Goal: Task Accomplishment & Management: Manage account settings

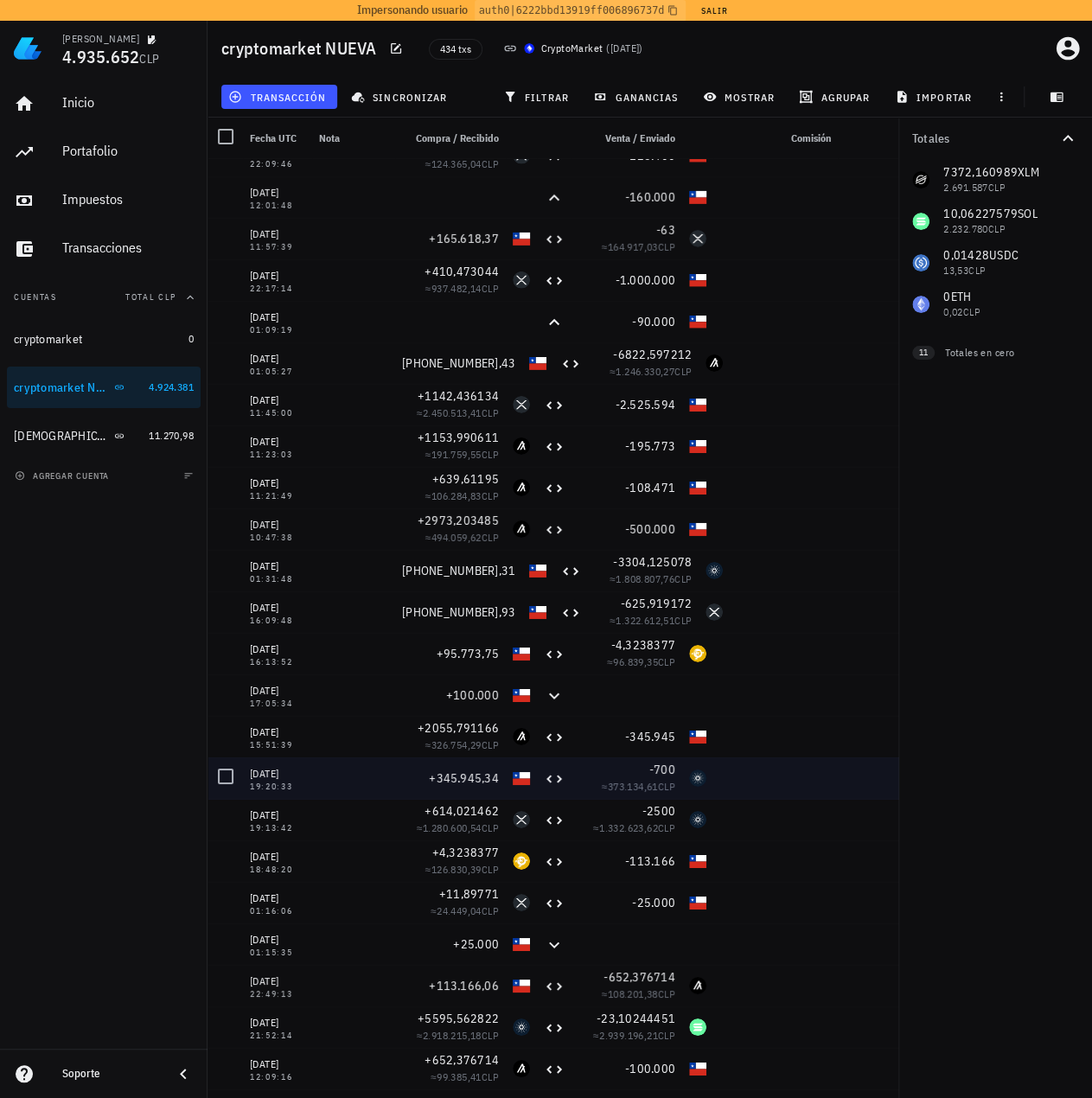
scroll to position [3111, 0]
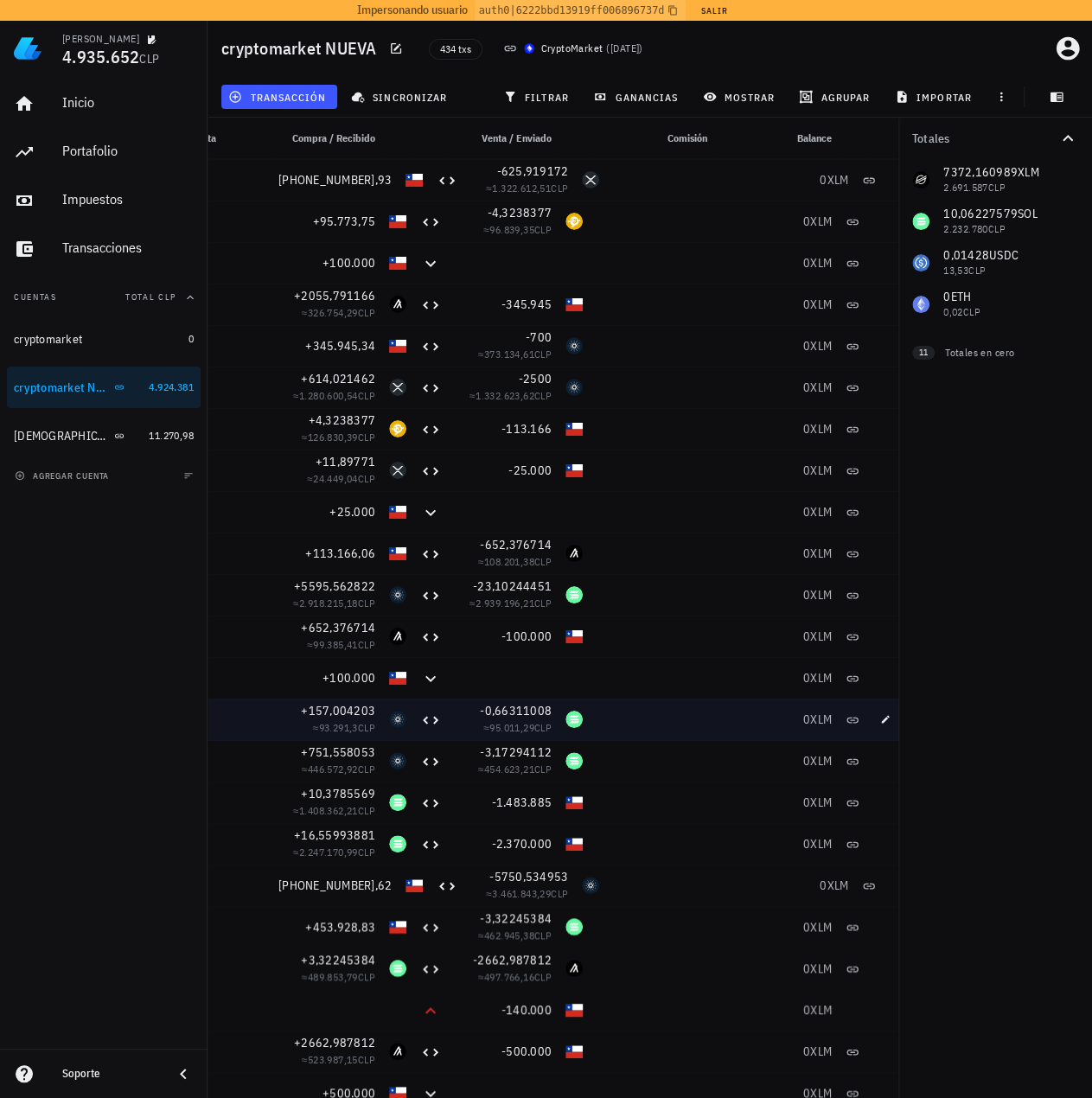
drag, startPoint x: 752, startPoint y: 724, endPoint x: 837, endPoint y: 710, distance: 86.1
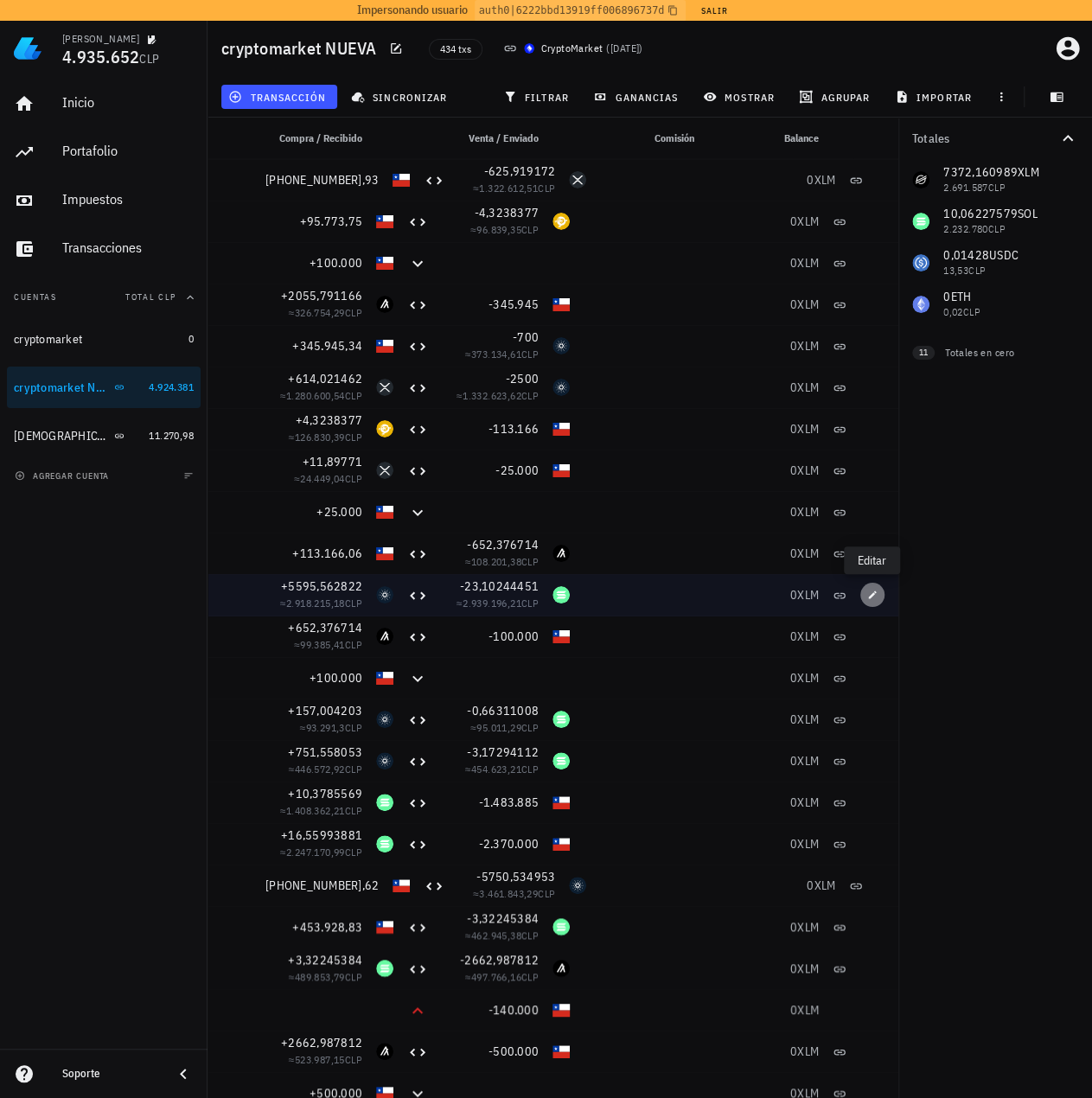
click at [874, 597] on icon "button" at bounding box center [873, 595] width 10 height 10
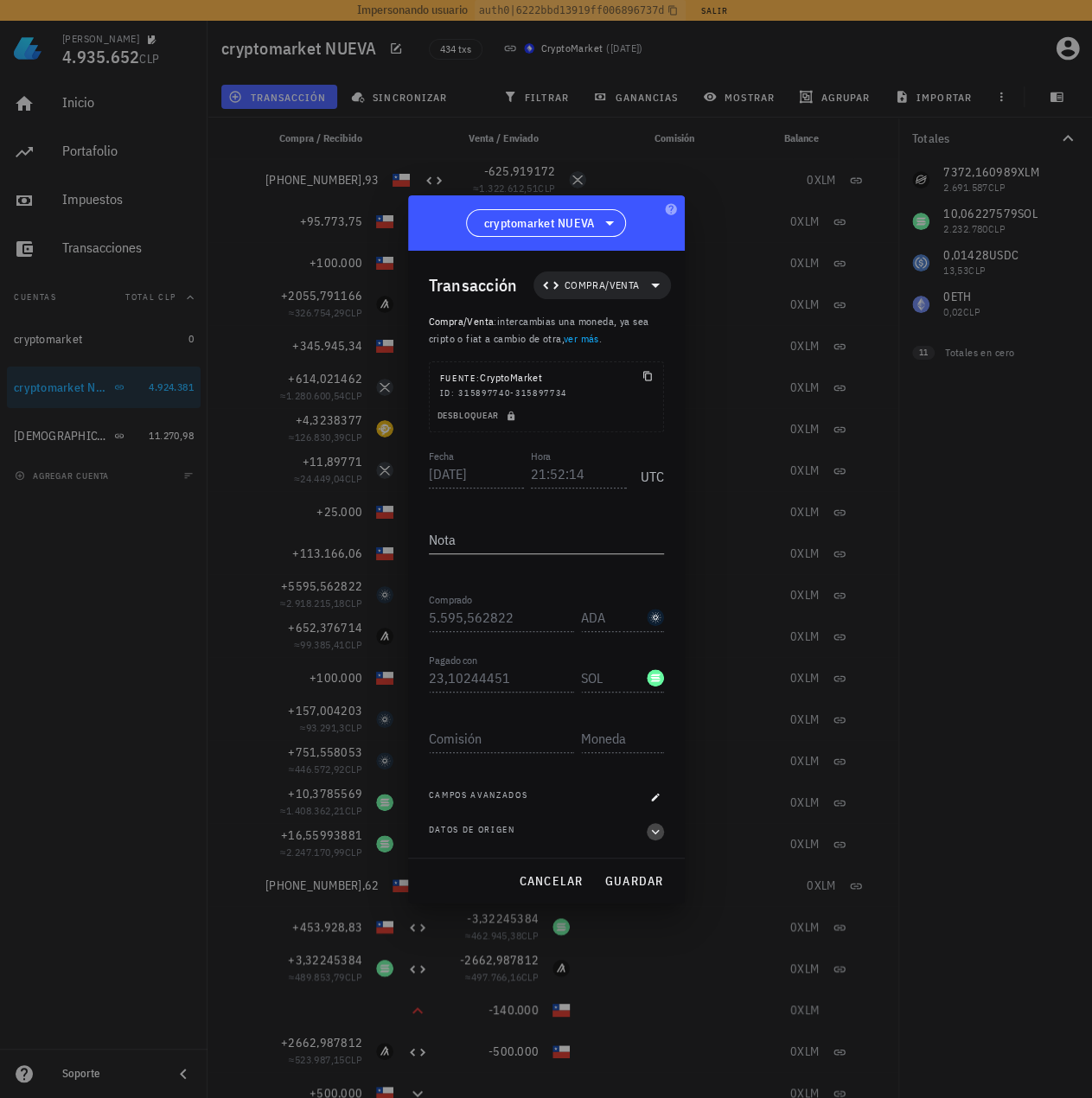
click at [655, 833] on icon "button" at bounding box center [655, 832] width 16 height 21
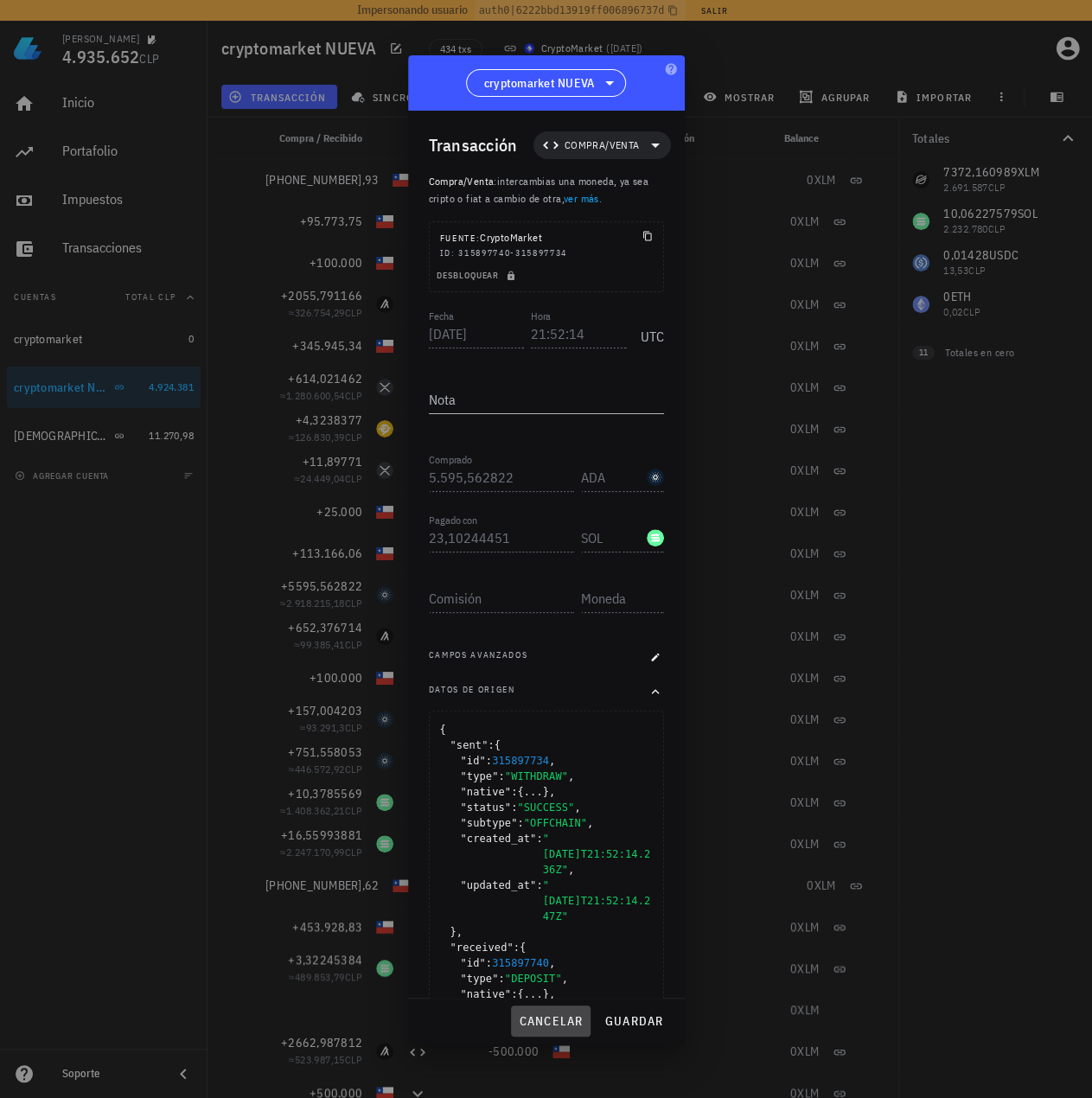
click at [541, 1020] on span "cancelar" at bounding box center [550, 1021] width 64 height 16
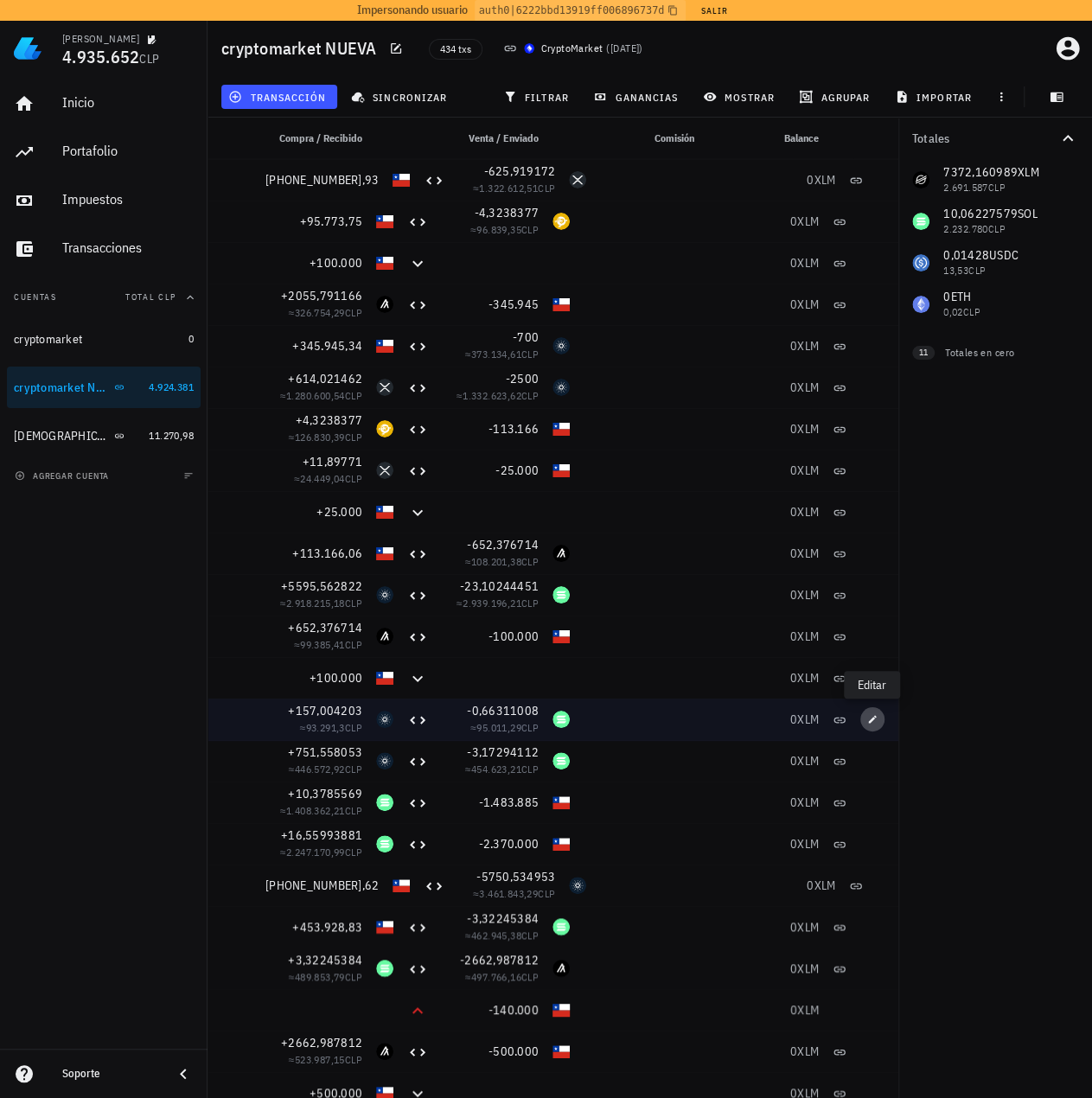
click at [873, 721] on icon "button" at bounding box center [873, 719] width 10 height 10
type input "2025-06-16"
type input "14:47:26"
type input "157,004203"
type input "0,66311008"
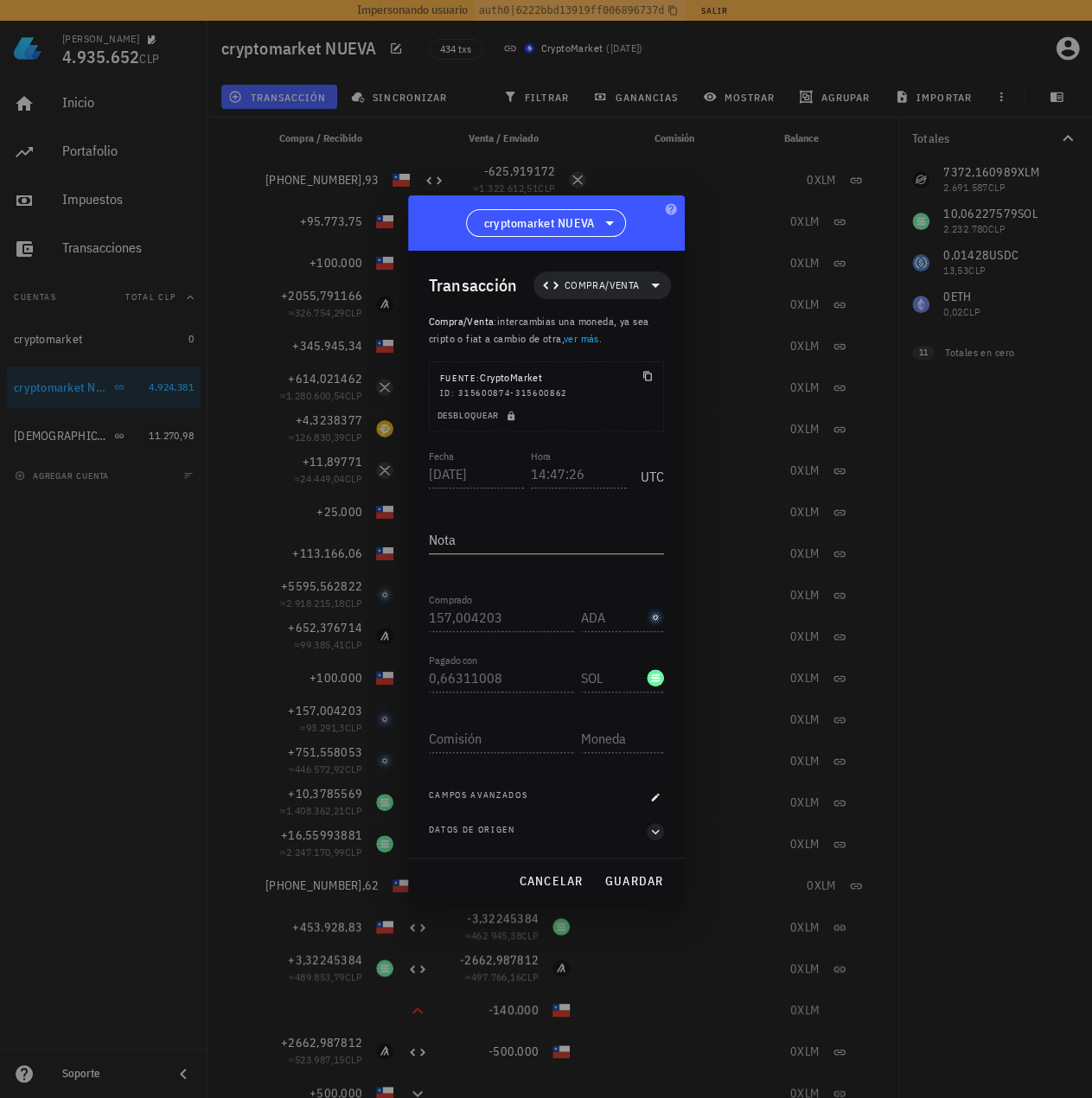
click at [663, 829] on div "Transacción Compra/Venta Compra/Venta : intercambias una moneda, ya sea cripto …" at bounding box center [547, 554] width 277 height 607
click at [653, 829] on icon "button" at bounding box center [655, 832] width 16 height 21
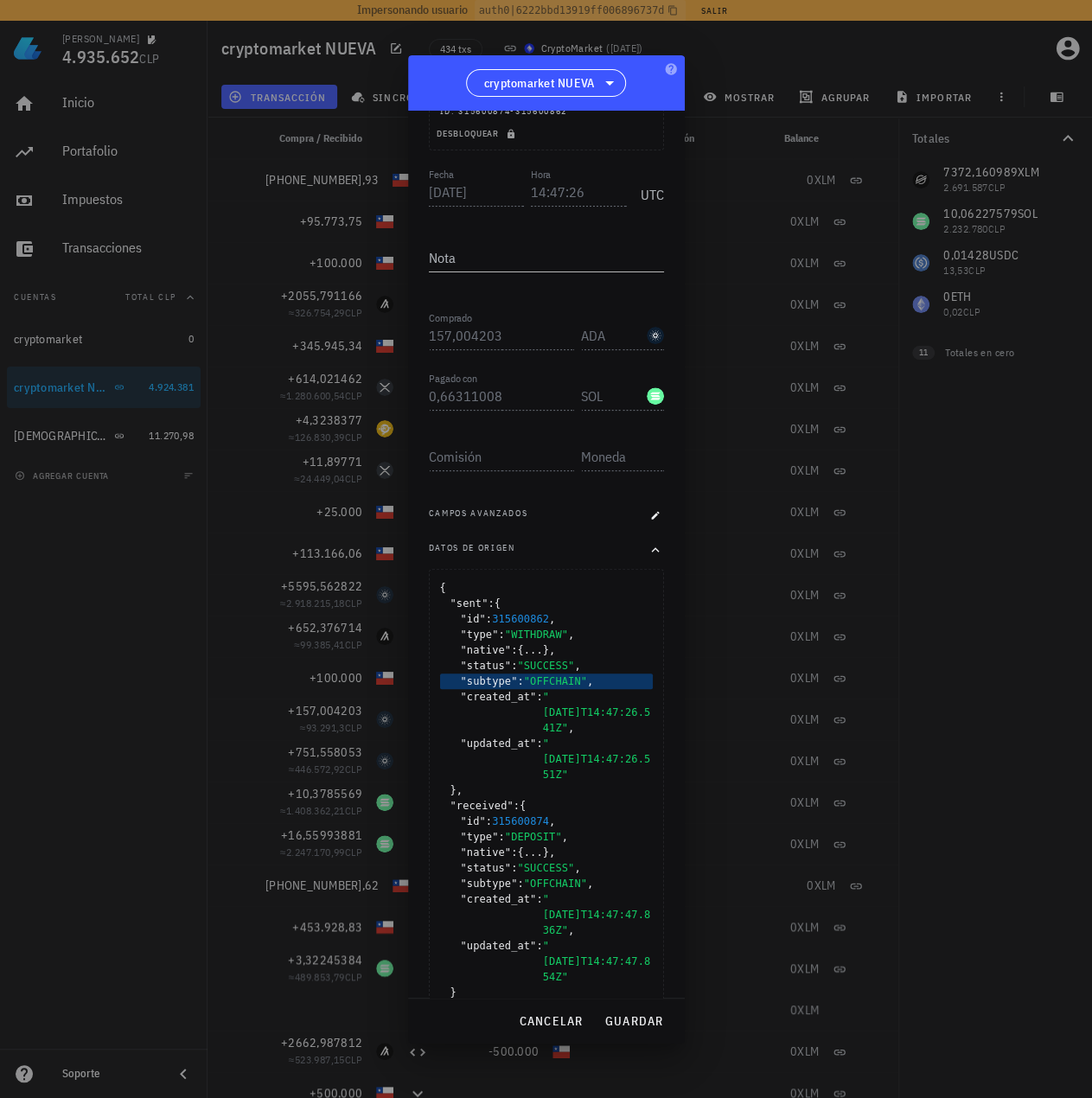
scroll to position [156, 0]
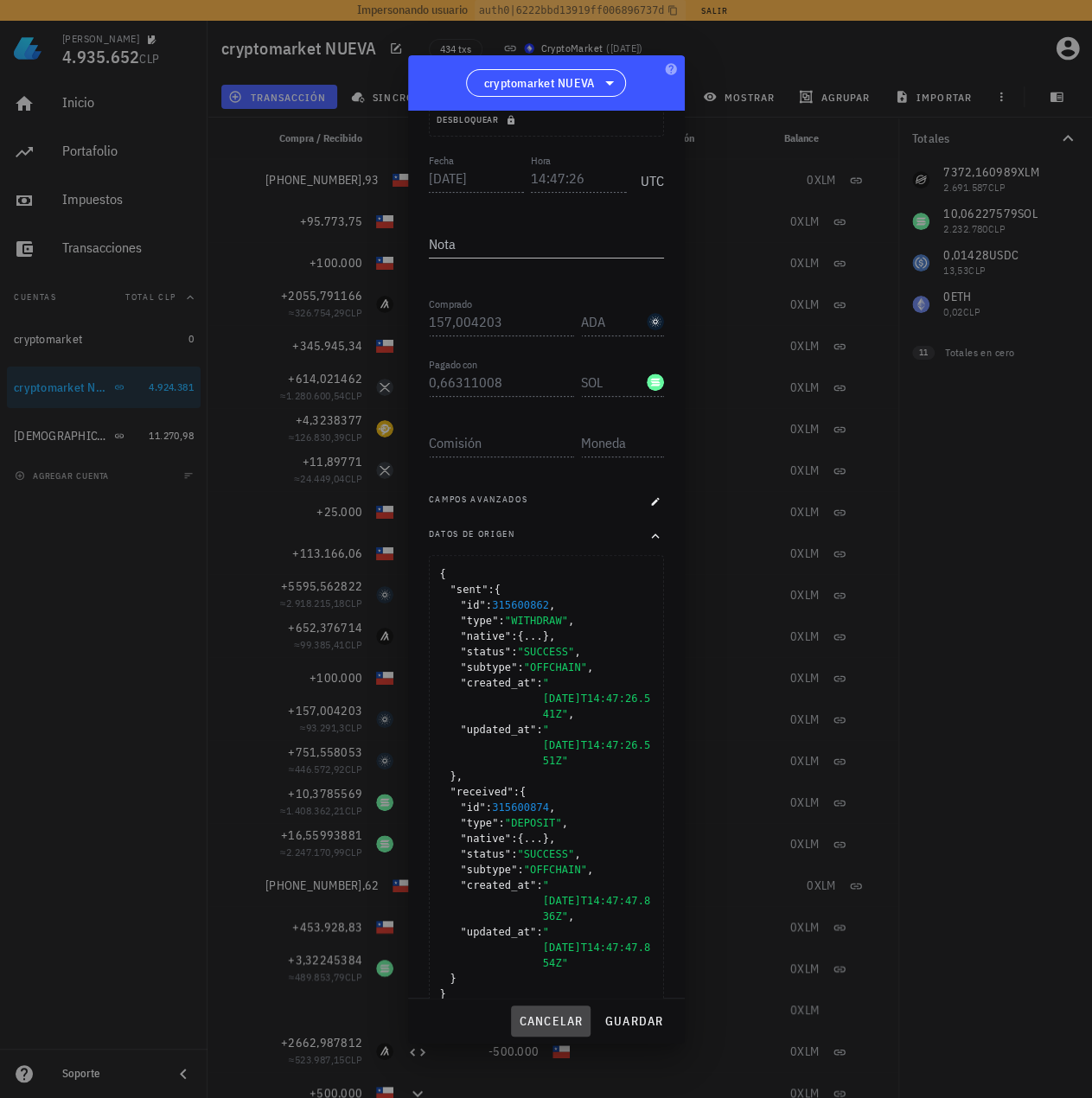
click at [549, 1026] on span "cancelar" at bounding box center [550, 1021] width 64 height 16
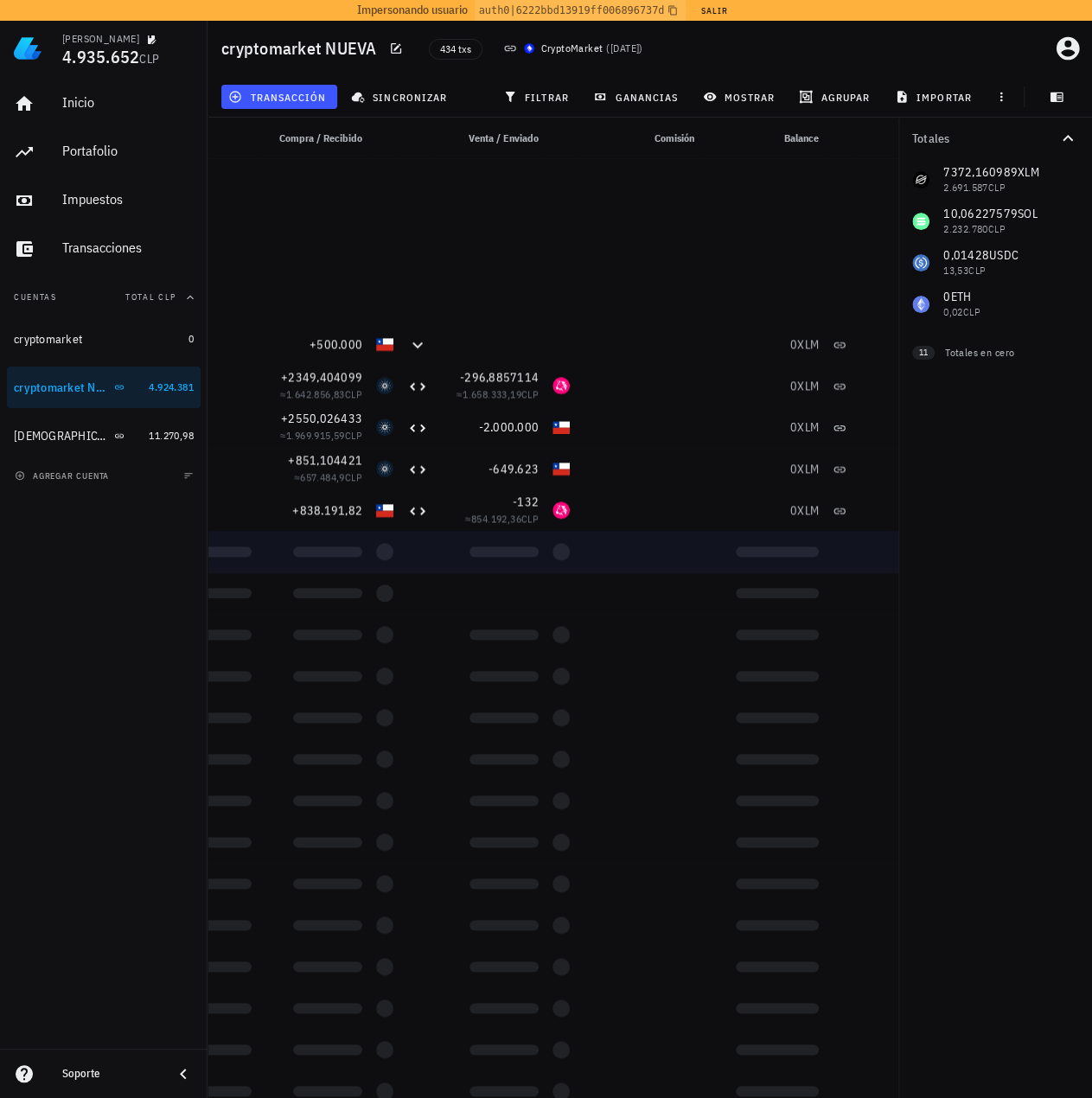
scroll to position [4581, 0]
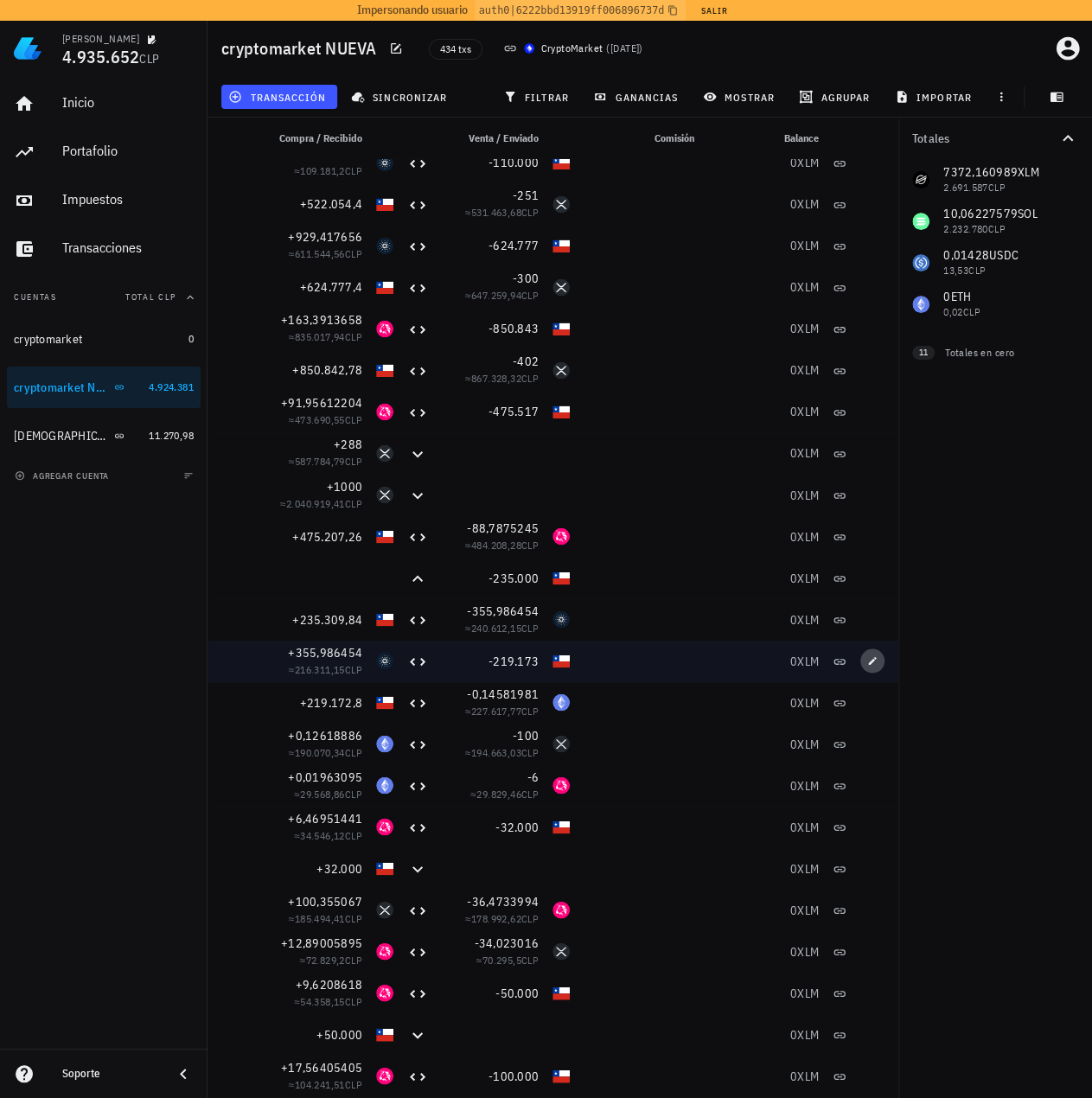
click at [869, 663] on icon "button" at bounding box center [873, 659] width 8 height 8
type input "2025-04-20"
type input "20:24:10"
type input "355,986454"
type input "219.173"
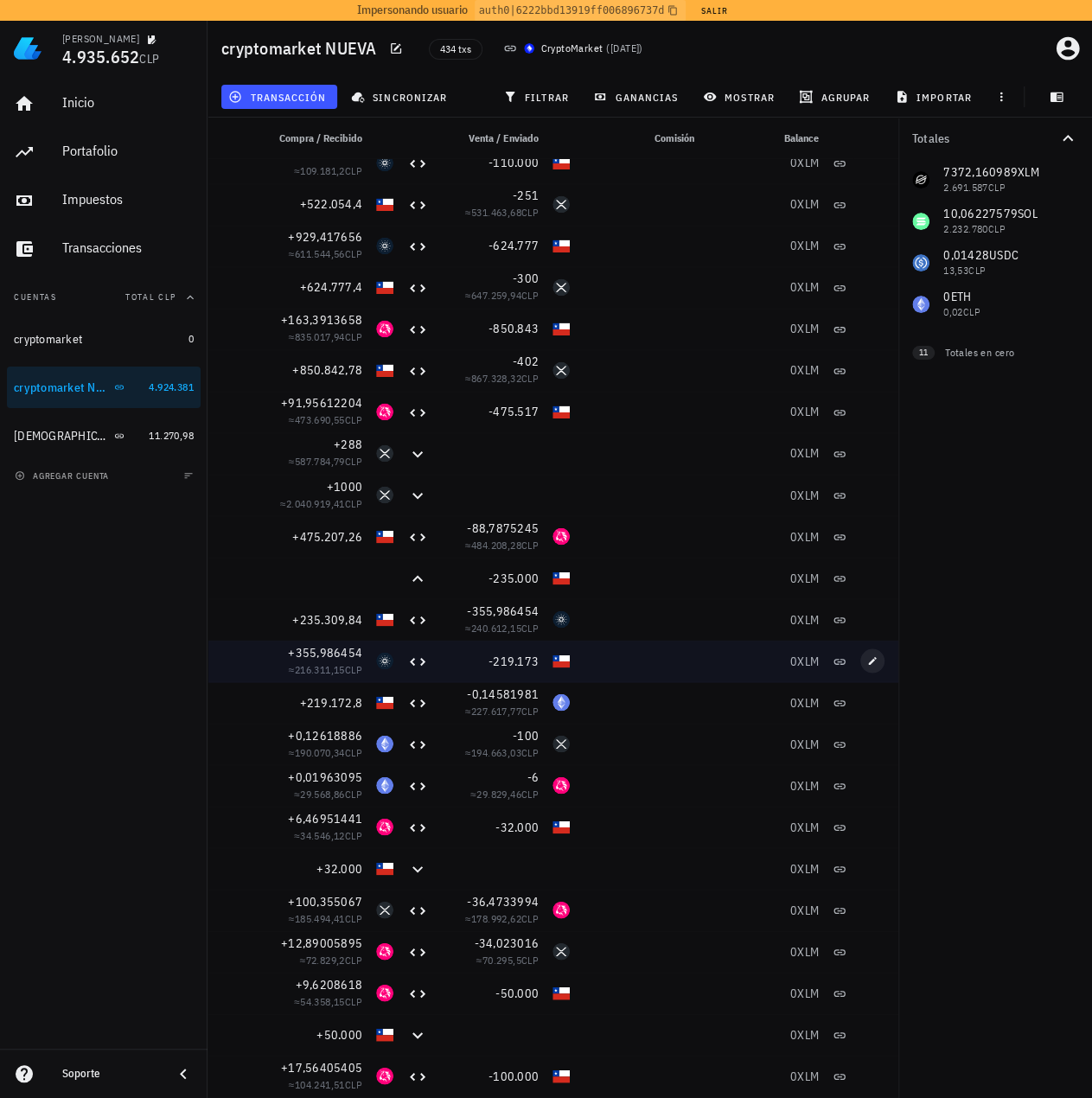
type input "CLP"
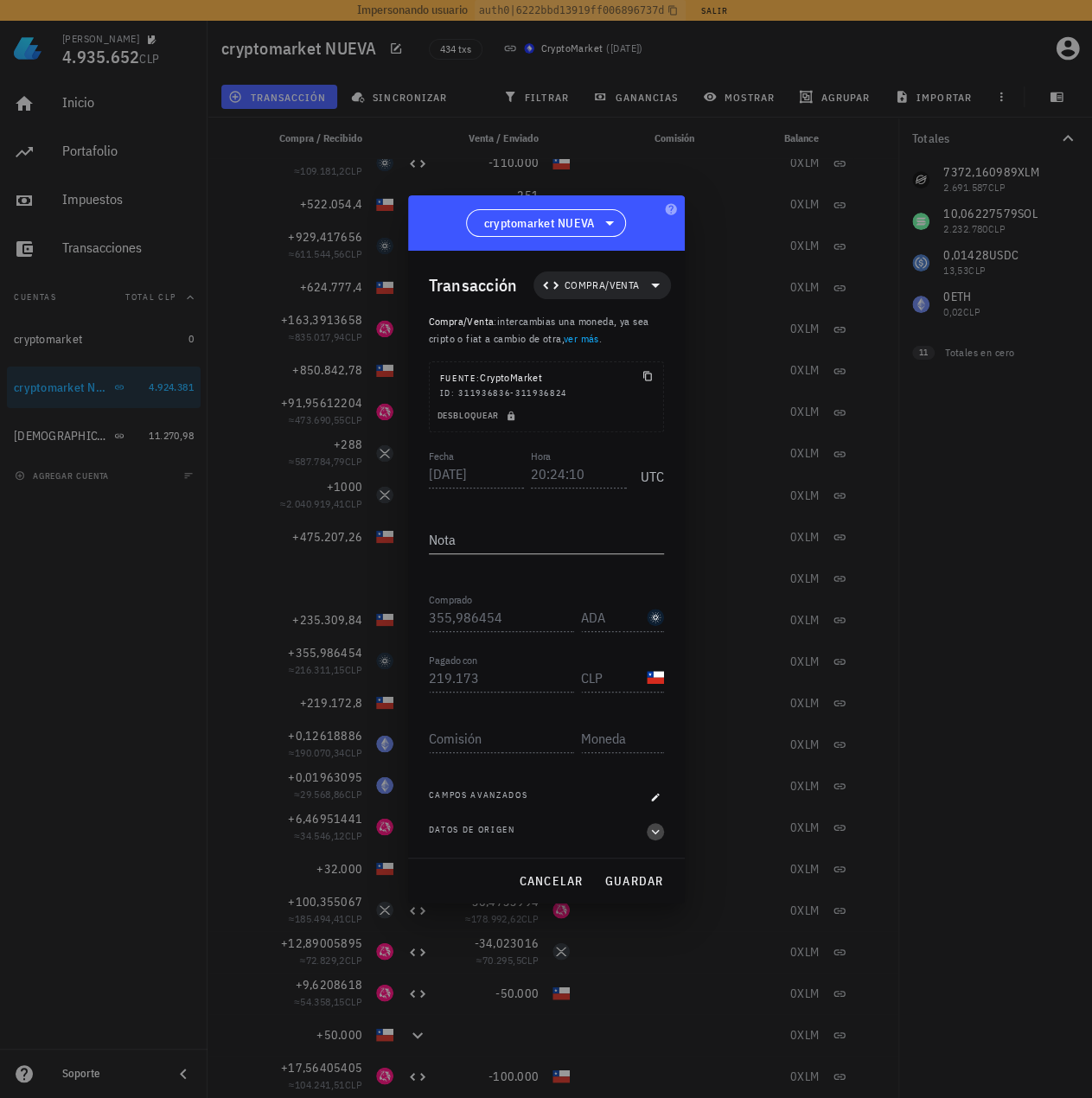
click at [658, 824] on icon "button" at bounding box center [655, 832] width 16 height 21
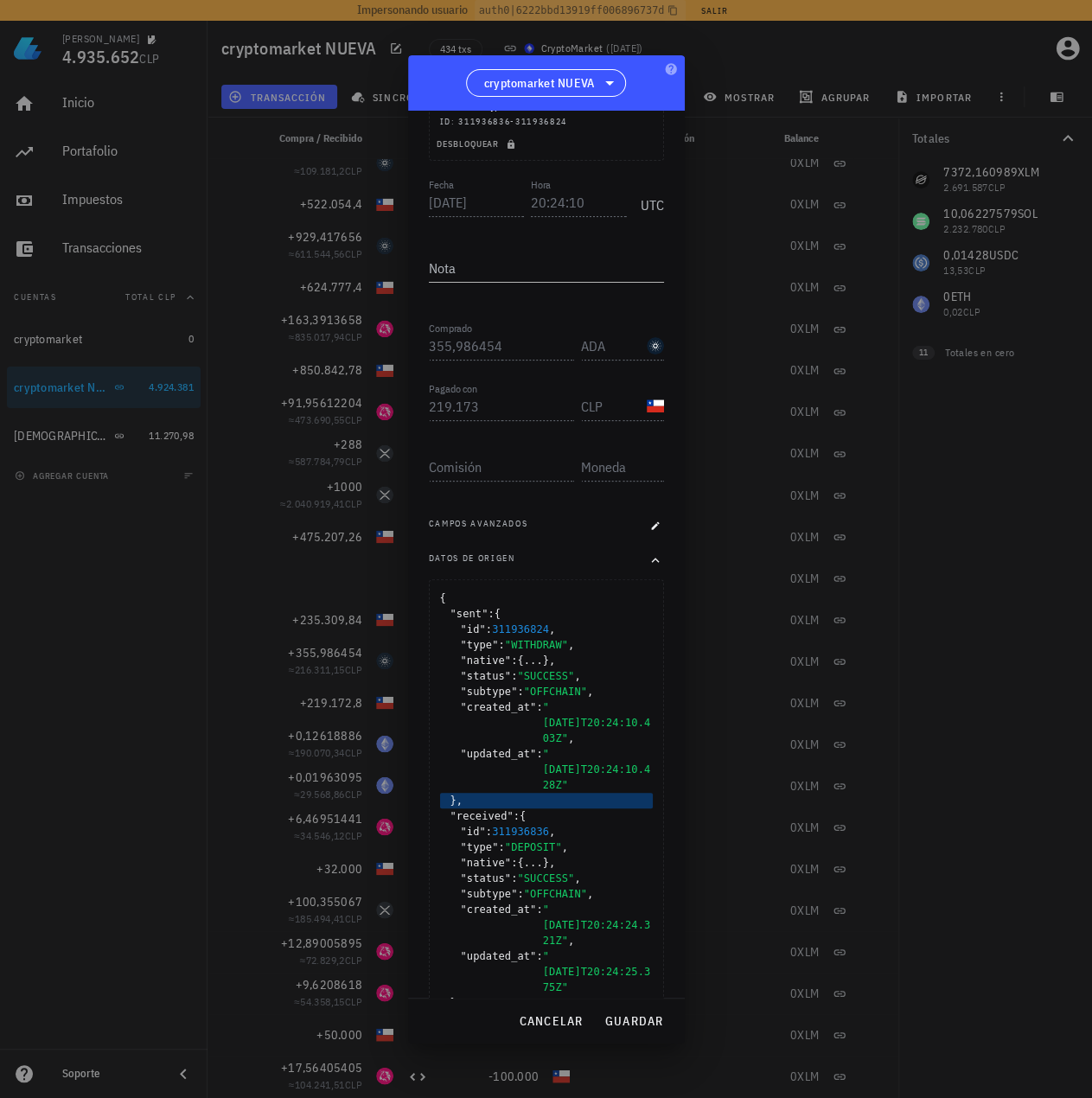
scroll to position [156, 0]
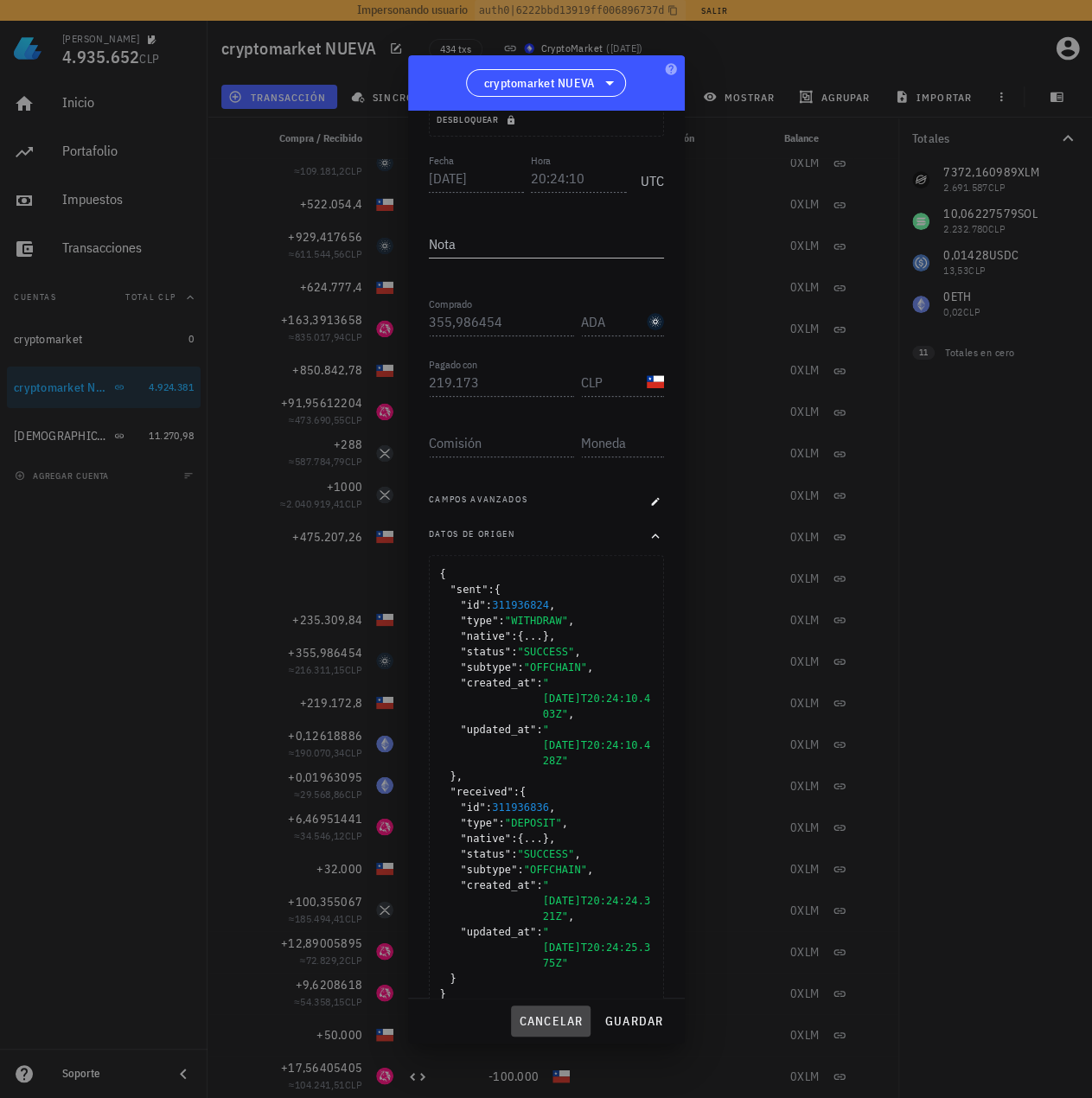
click at [559, 1022] on span "cancelar" at bounding box center [550, 1021] width 64 height 16
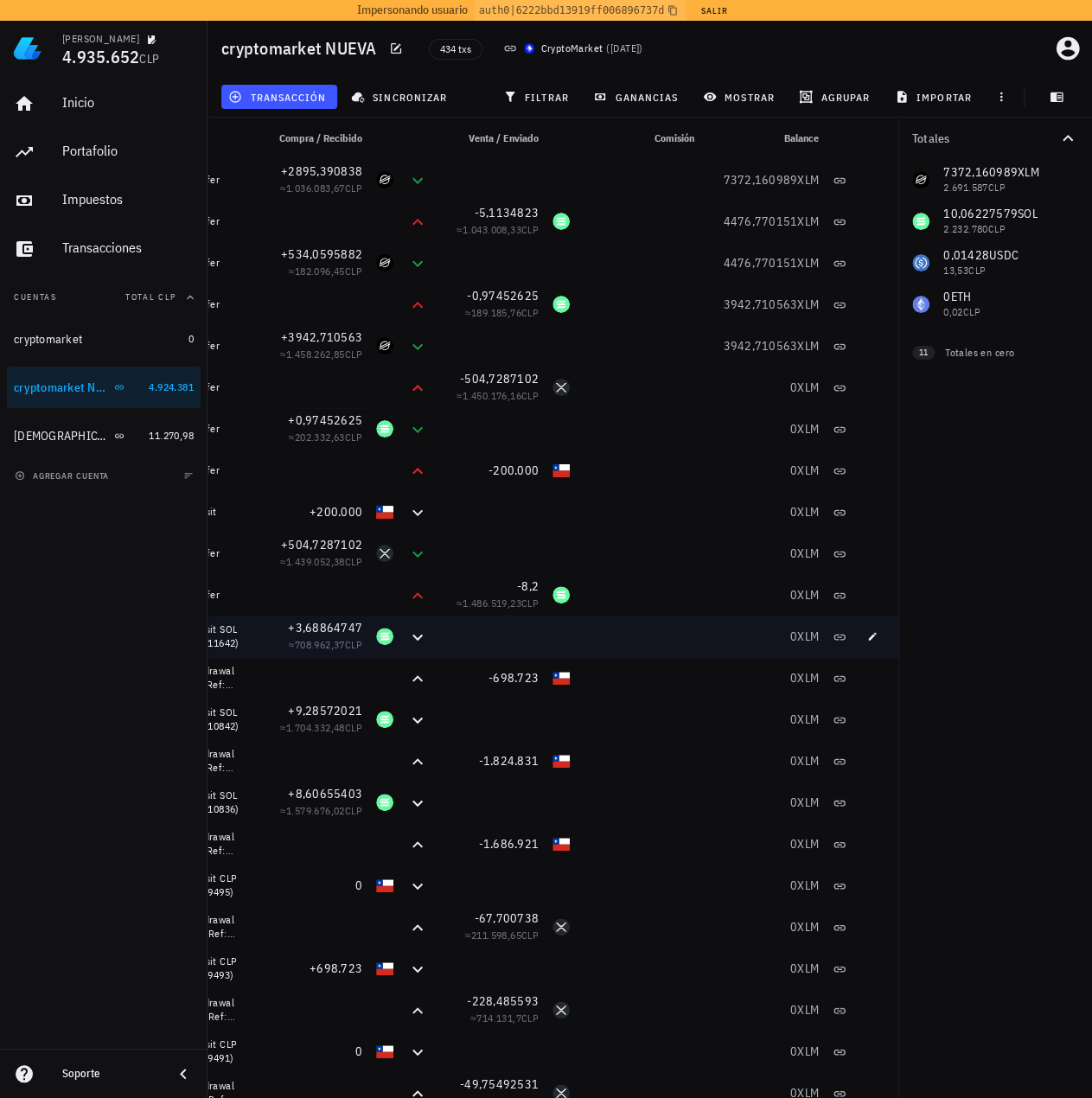
scroll to position [0, 0]
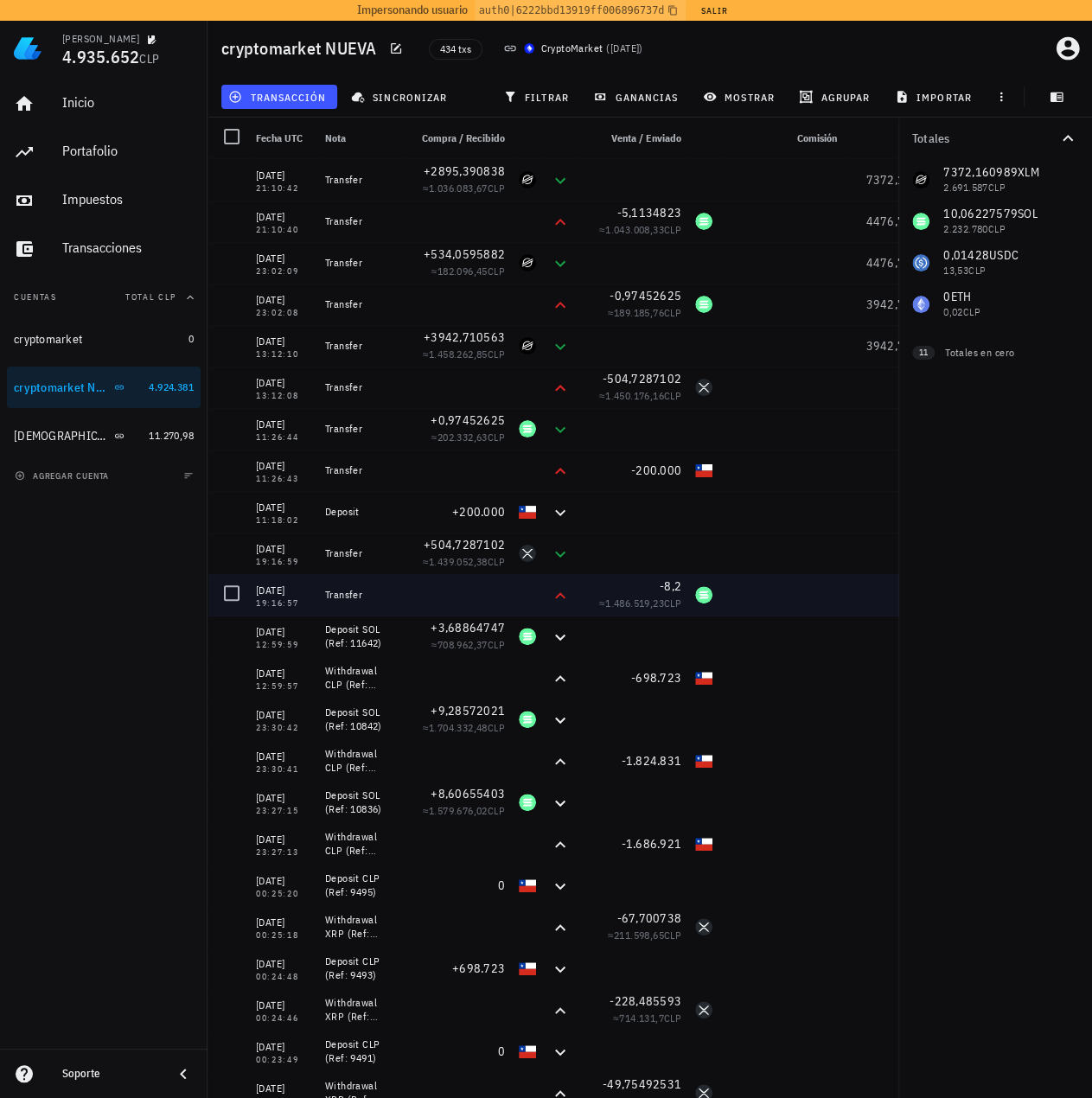
drag, startPoint x: 551, startPoint y: 627, endPoint x: 401, endPoint y: 594, distance: 153.6
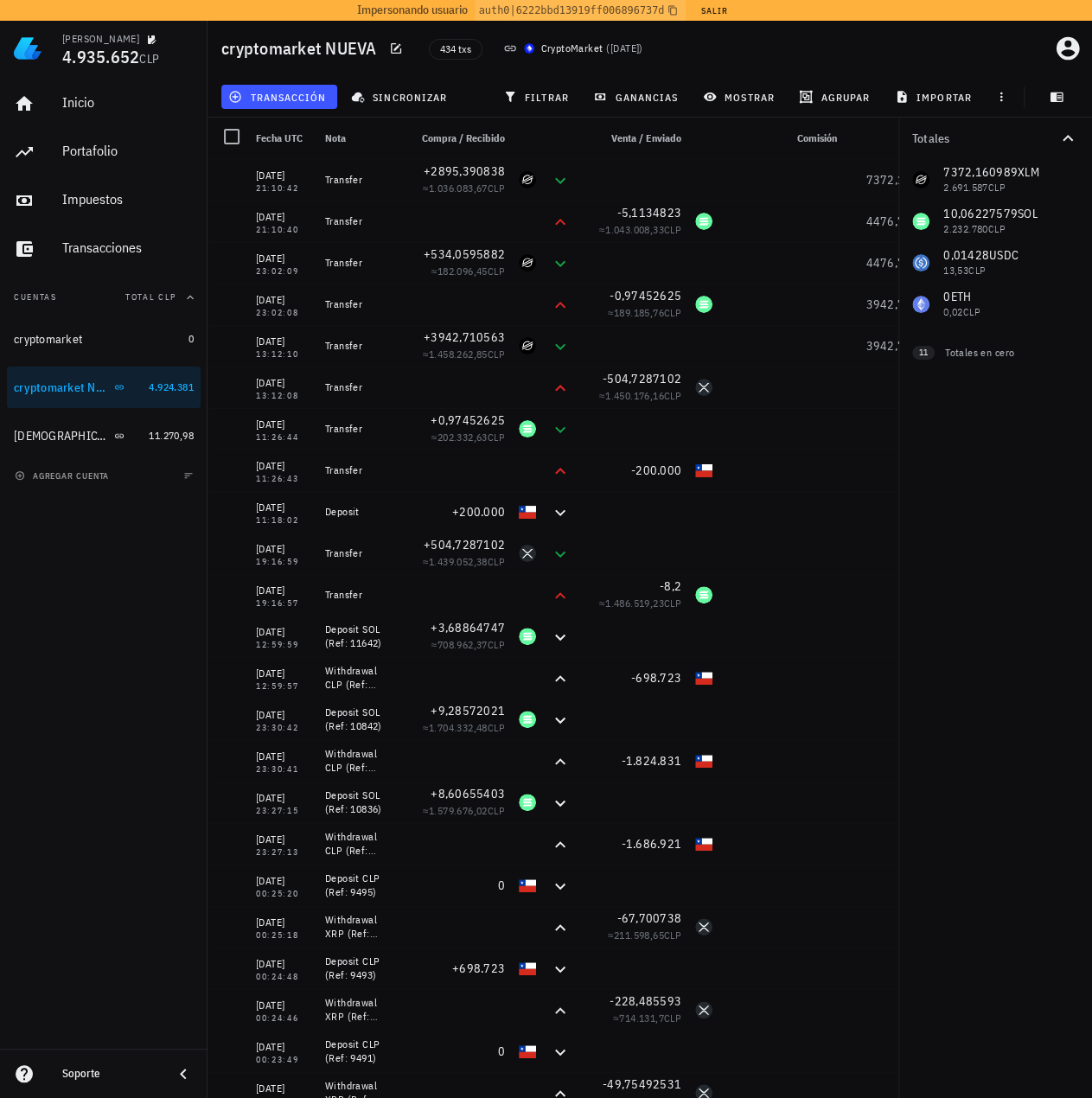
click at [176, 1071] on icon at bounding box center [184, 1074] width 21 height 21
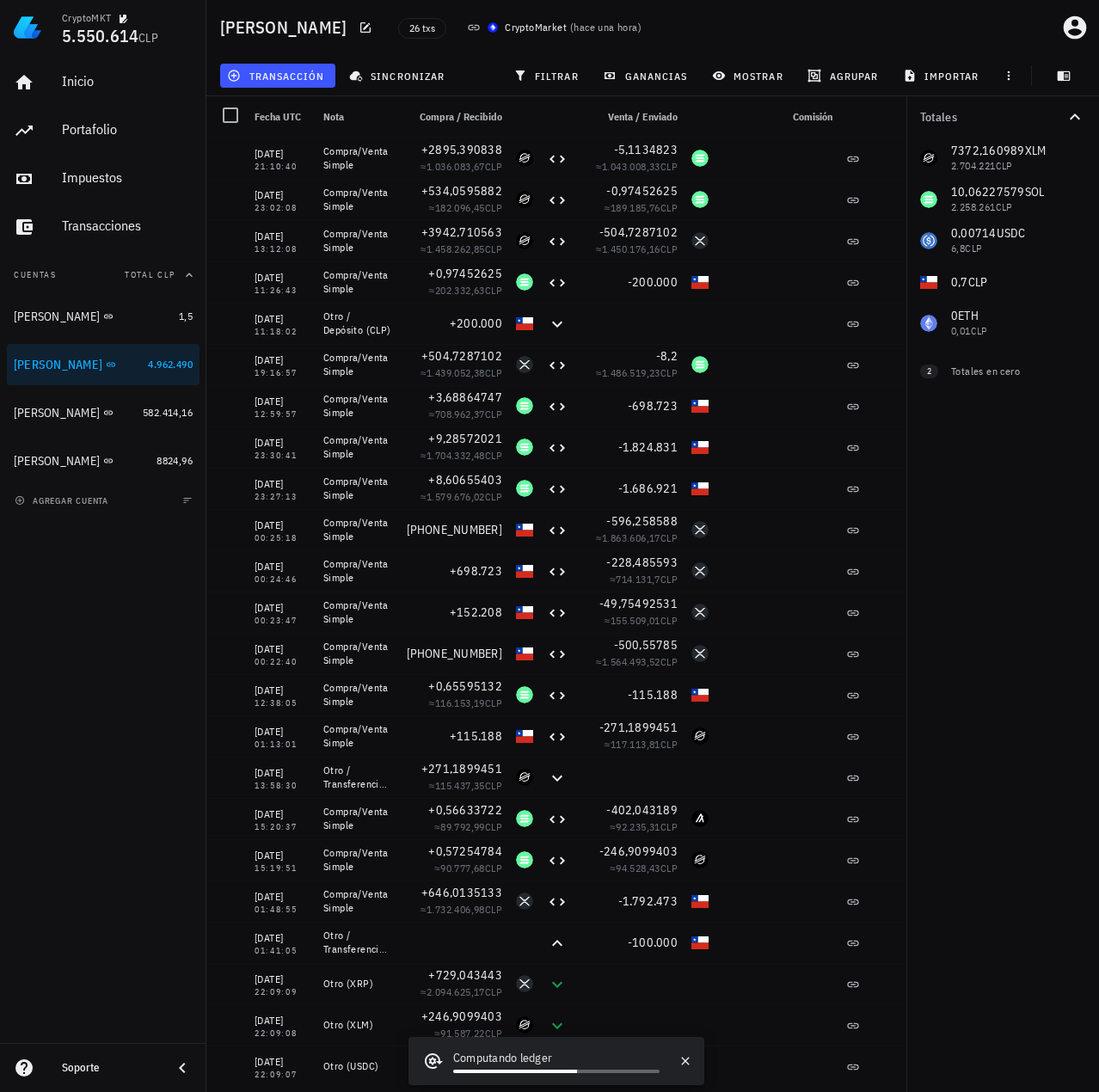
scroll to position [132, 0]
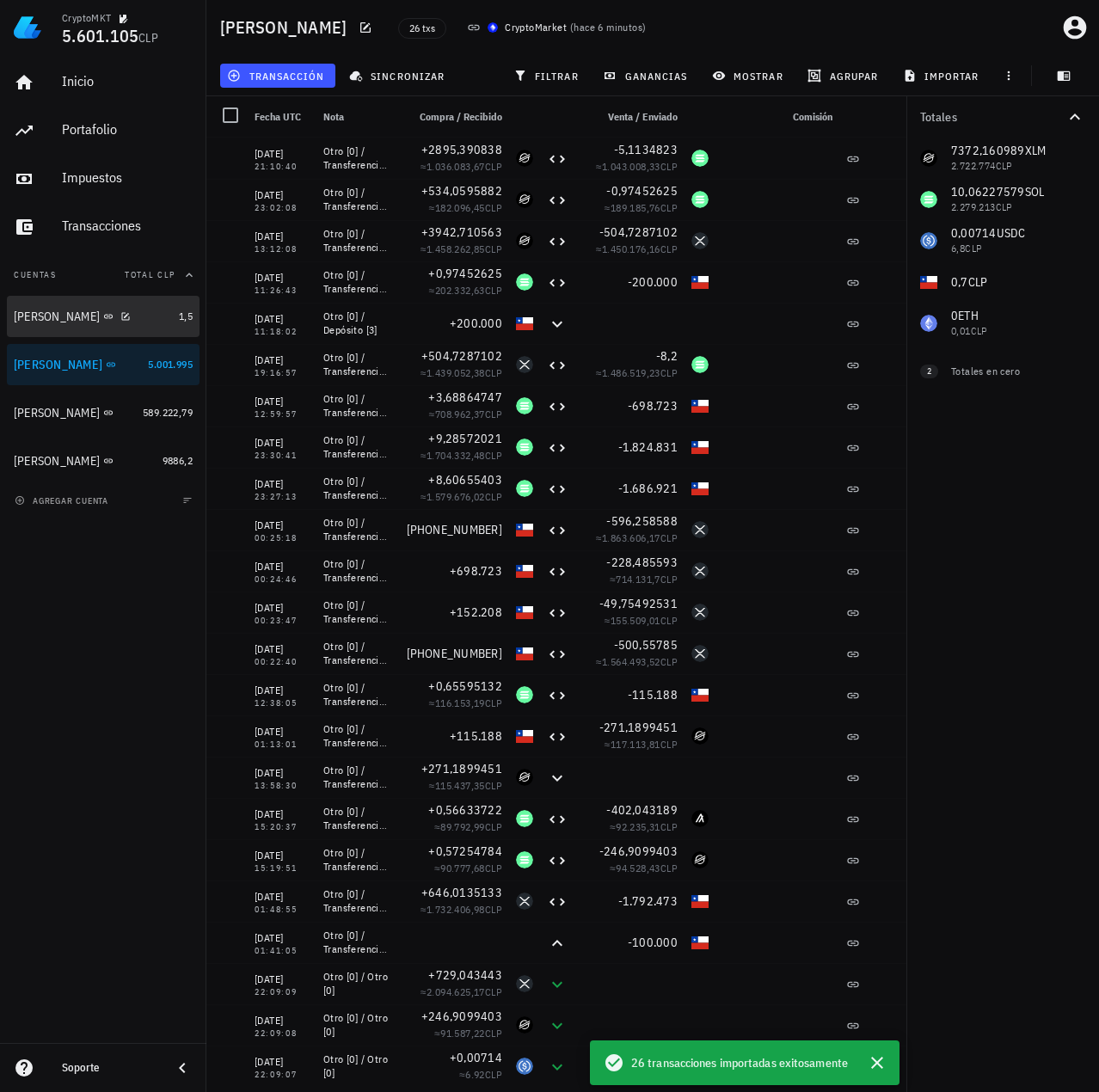
click at [120, 321] on div "[PERSON_NAME]" at bounding box center [93, 316] width 158 height 16
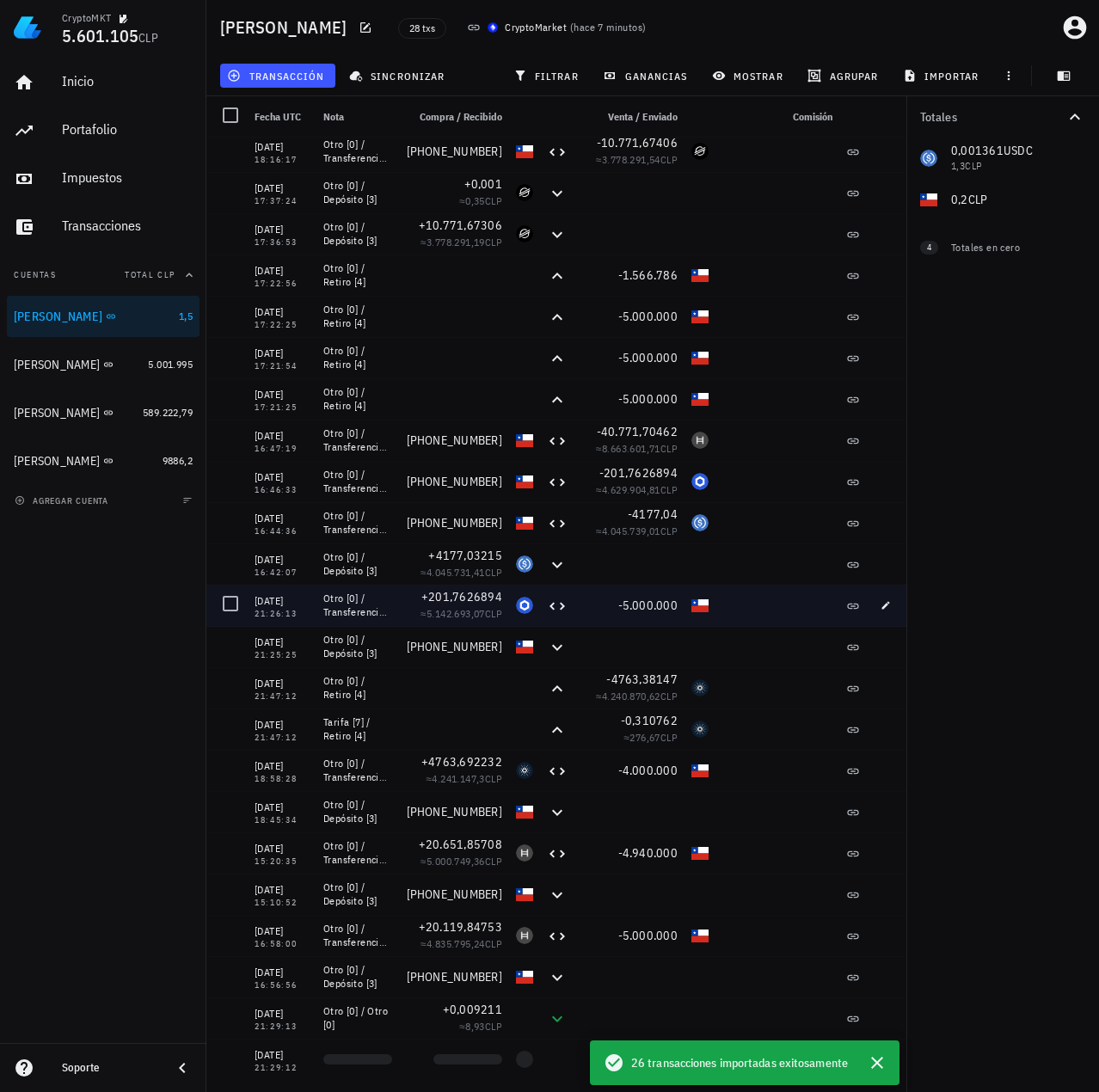
scroll to position [215, 0]
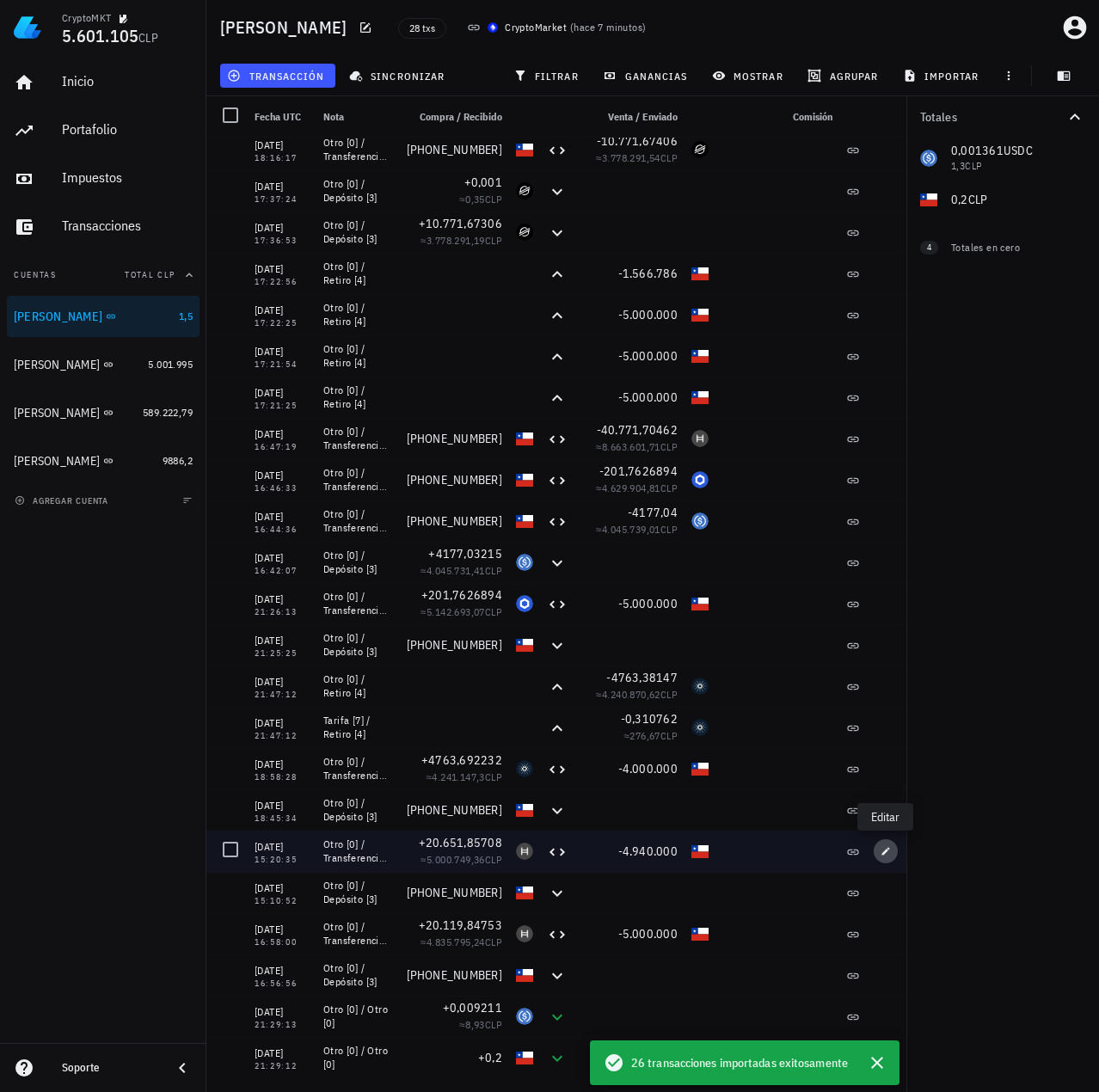
click at [893, 845] on button "button" at bounding box center [885, 851] width 24 height 24
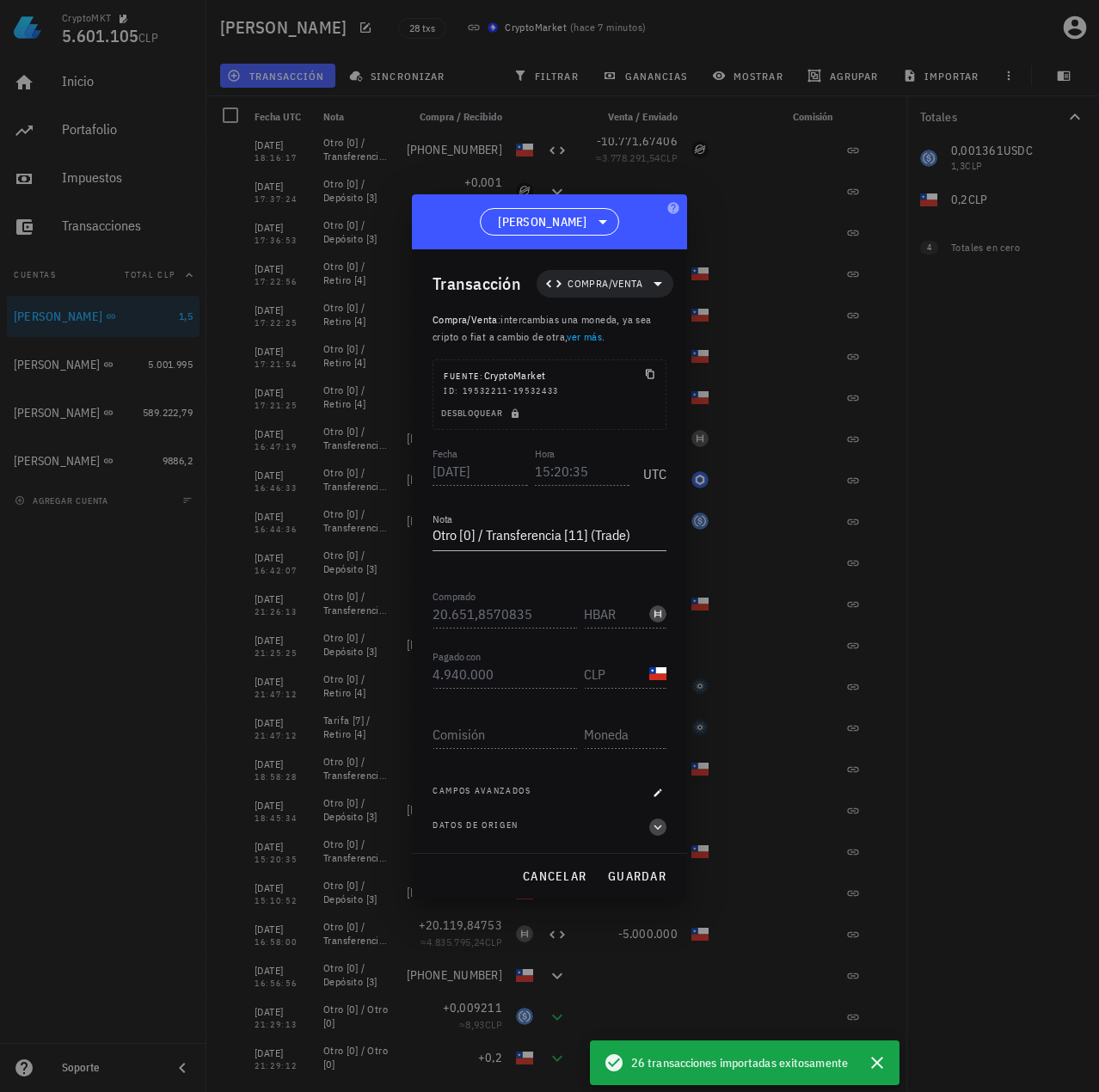
click at [662, 828] on icon "button" at bounding box center [657, 827] width 16 height 21
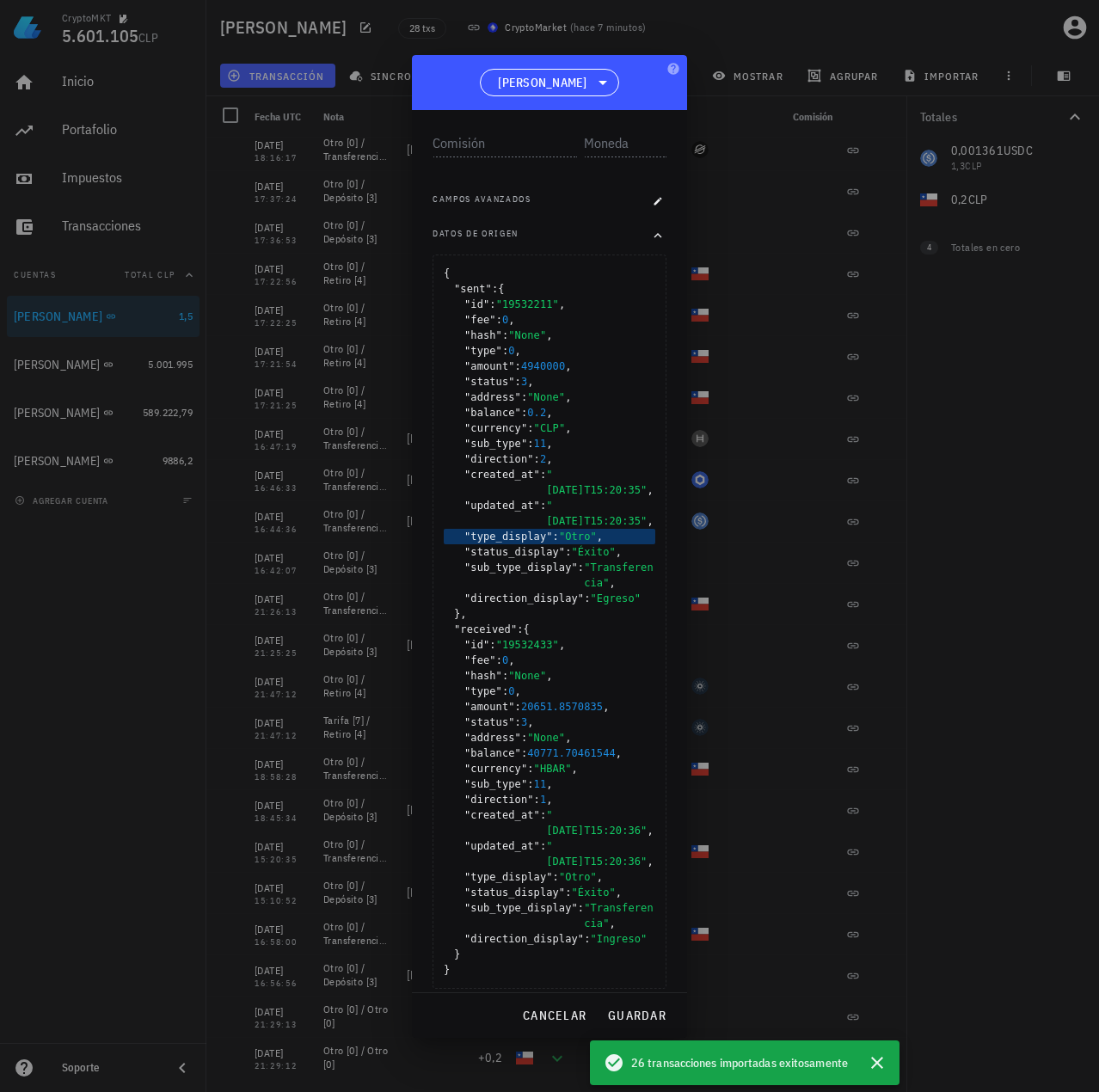
scroll to position [464, 0]
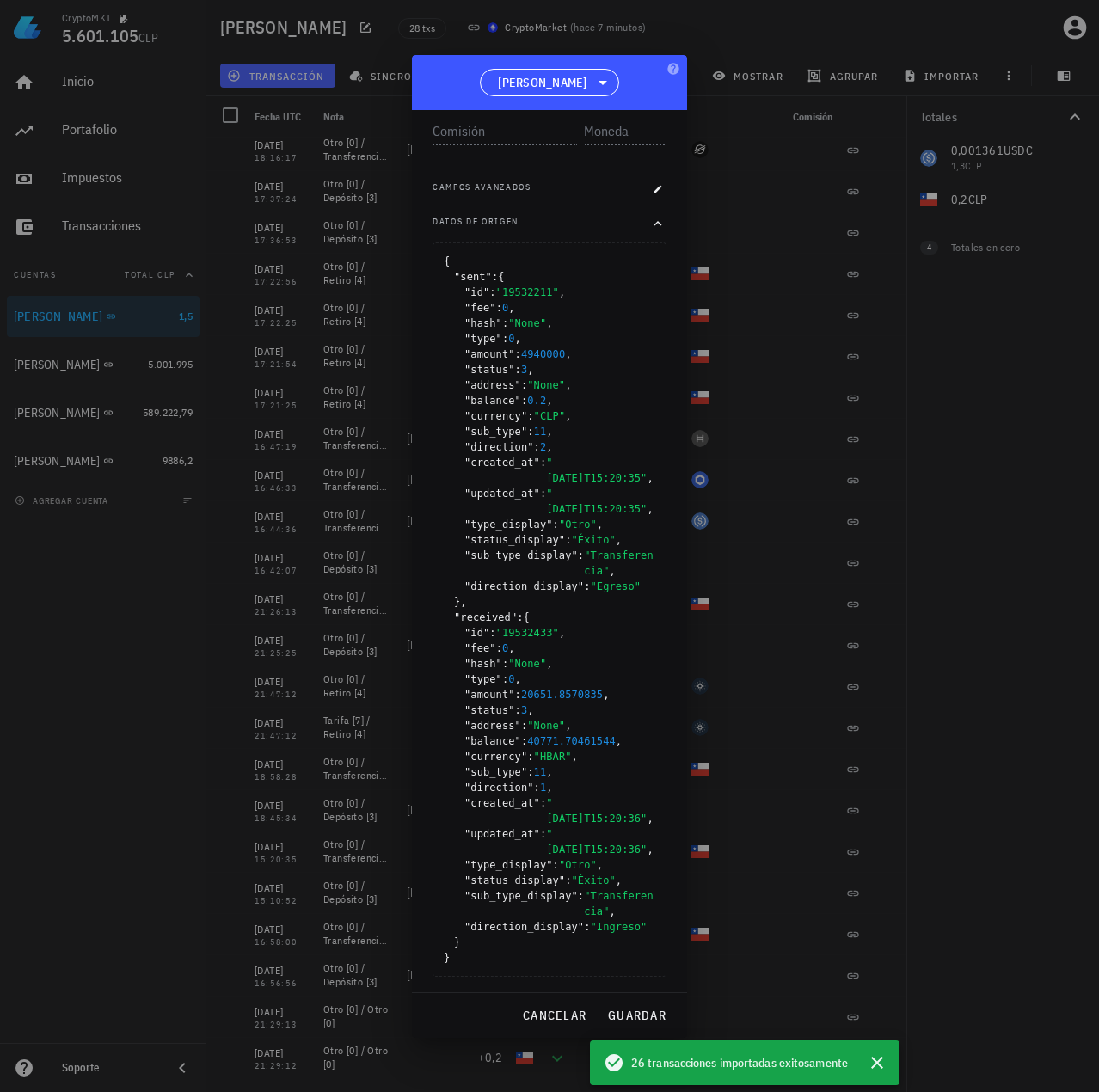
click at [761, 751] on div at bounding box center [549, 546] width 1099 height 1092
click at [567, 1007] on span "cancelar" at bounding box center [554, 1015] width 64 height 16
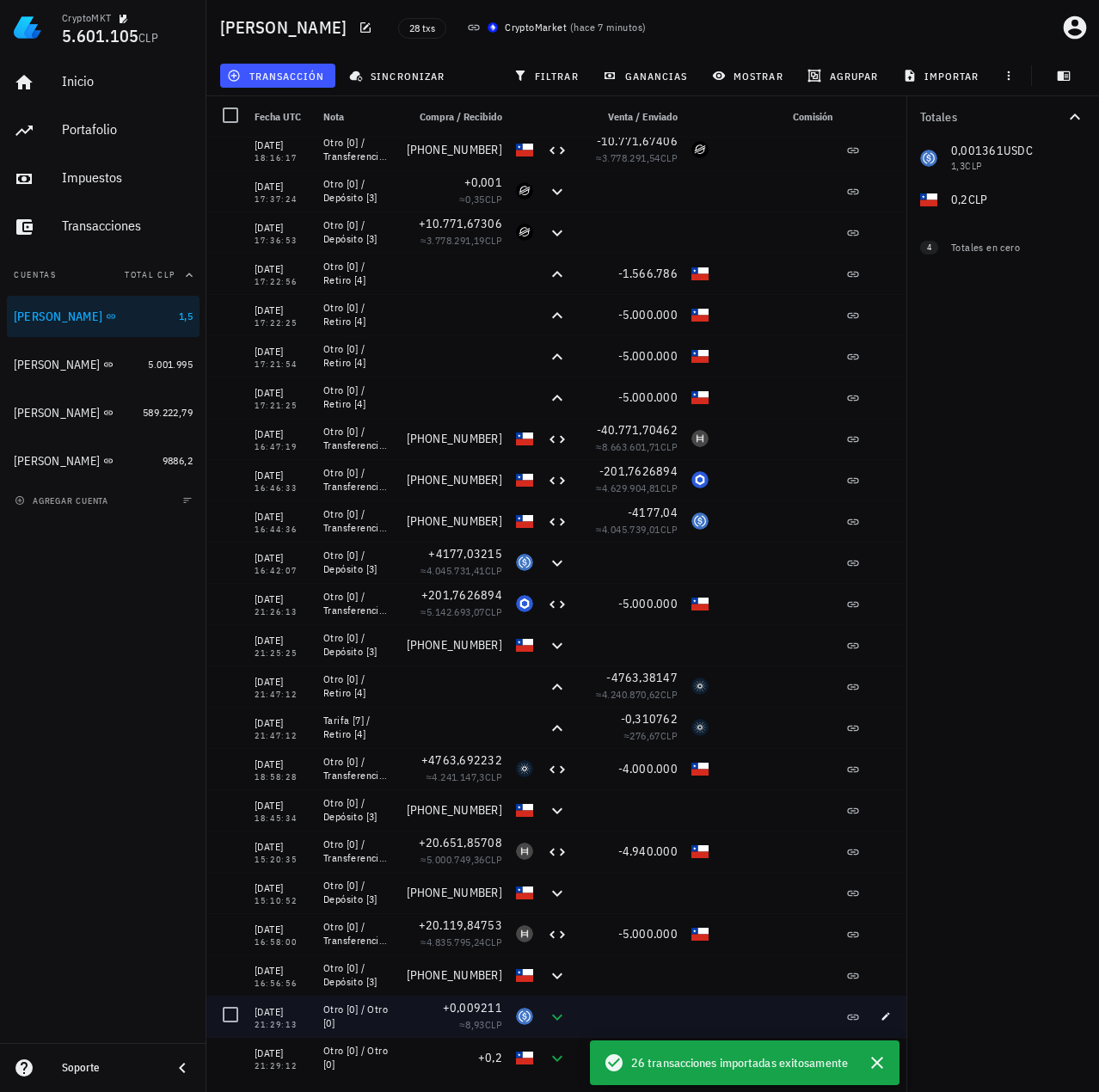
scroll to position [0, 0]
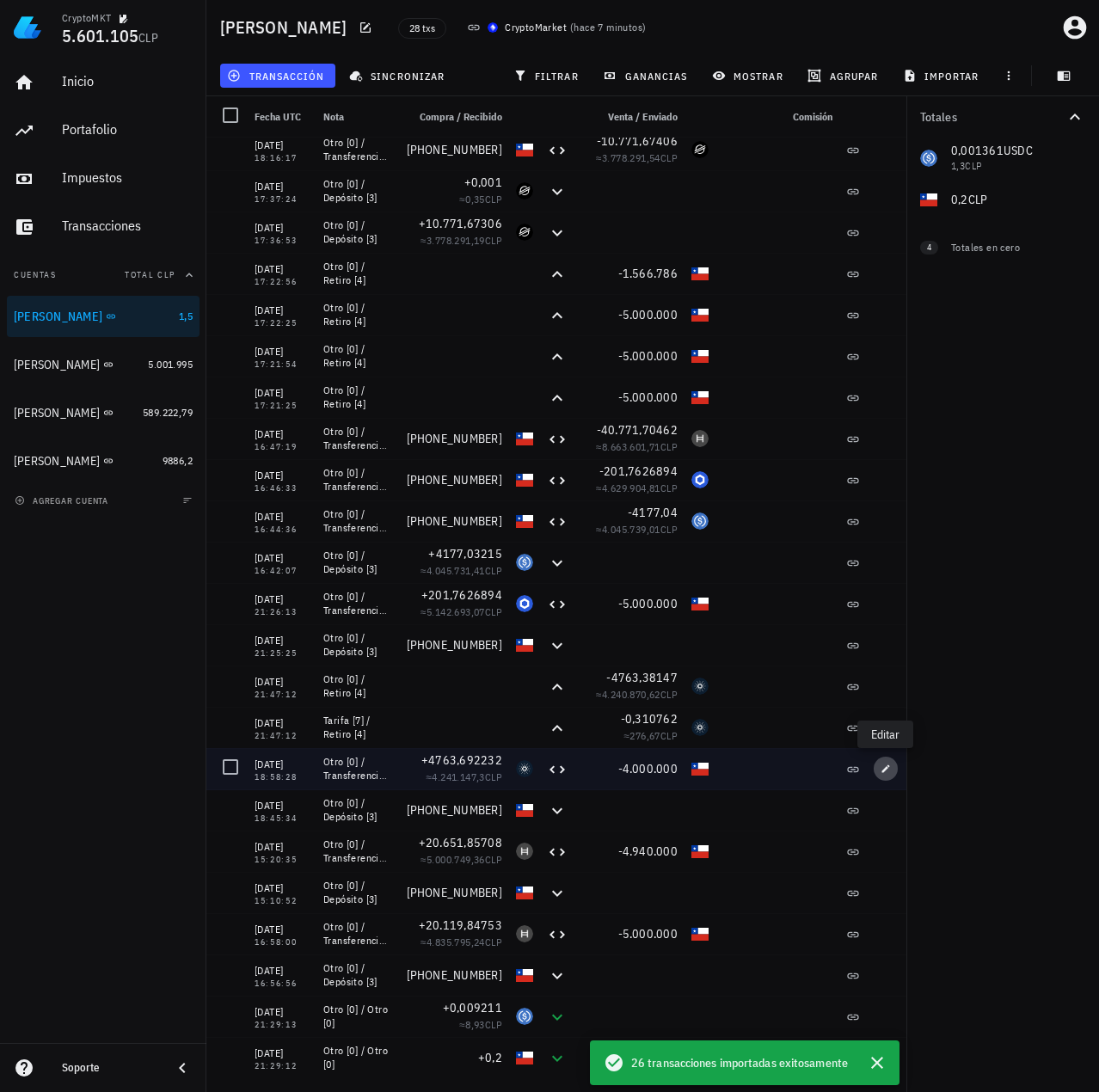
click at [883, 772] on icon "button" at bounding box center [885, 768] width 10 height 10
type input "[DATE]"
type input "18:58:28"
type input "4.763,69223155"
type input "ADA"
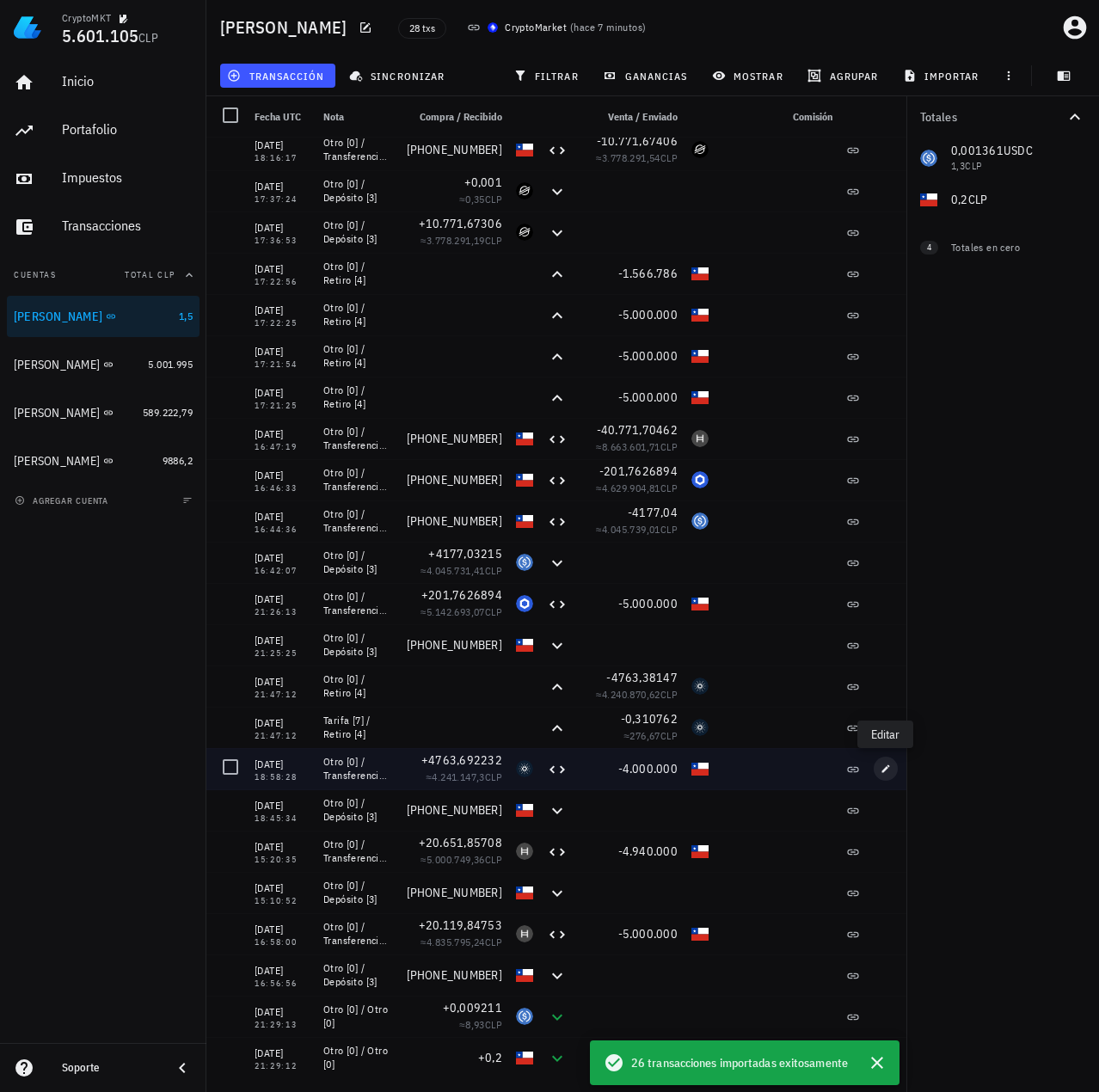
type input "4.000.000"
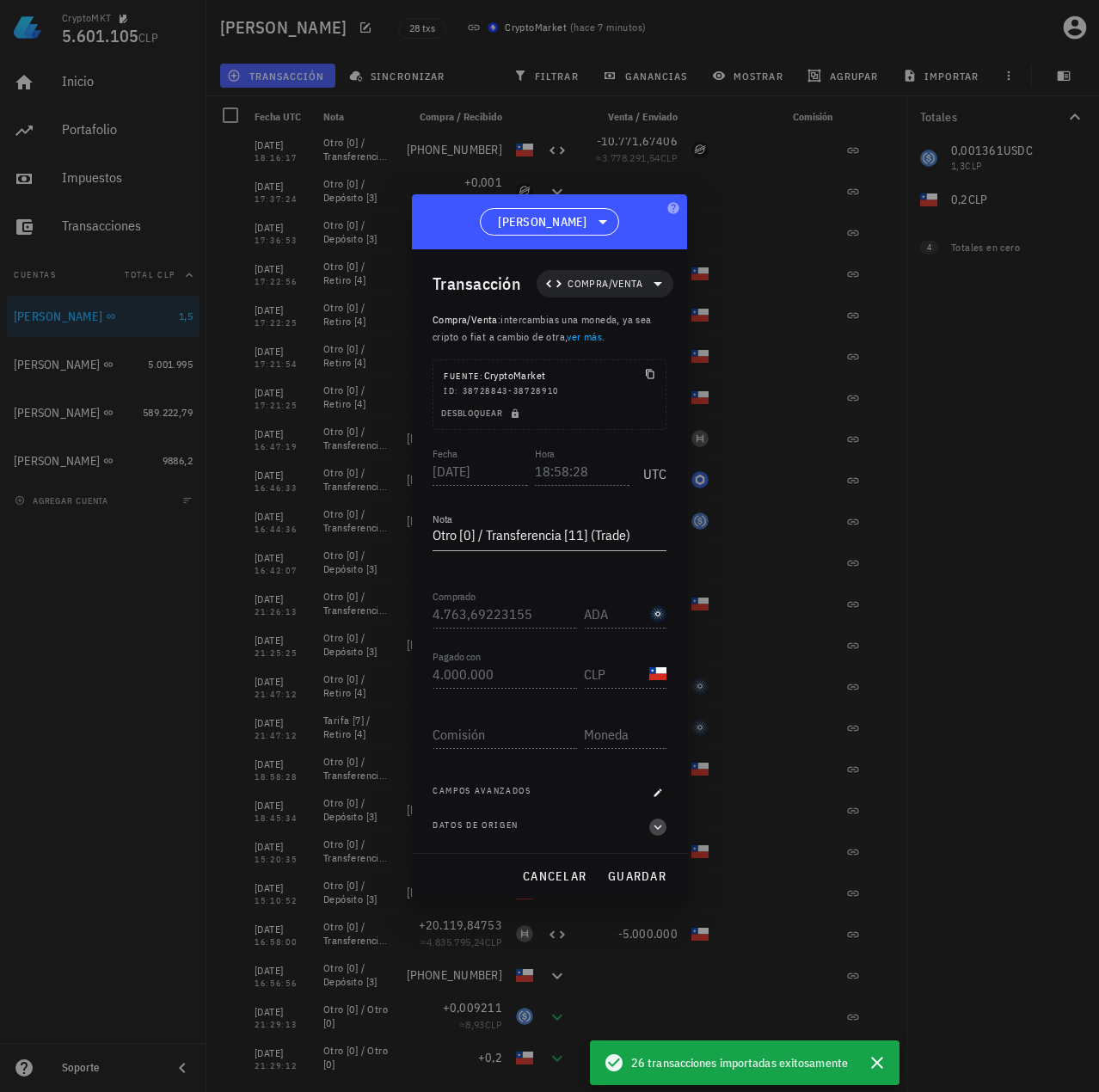
click at [655, 828] on icon "button" at bounding box center [657, 827] width 16 height 21
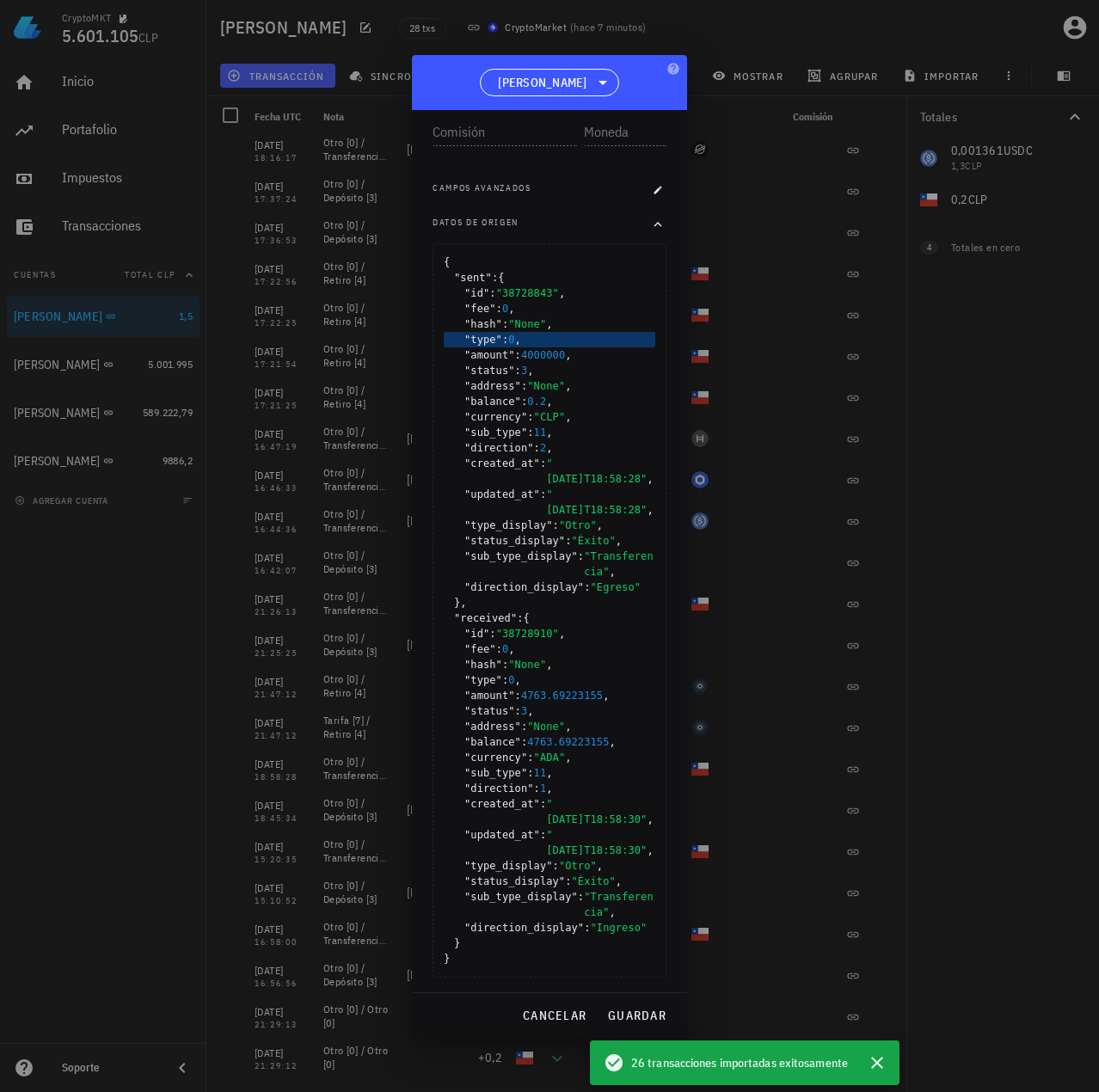
scroll to position [464, 0]
click at [538, 1018] on span "cancelar" at bounding box center [554, 1015] width 64 height 16
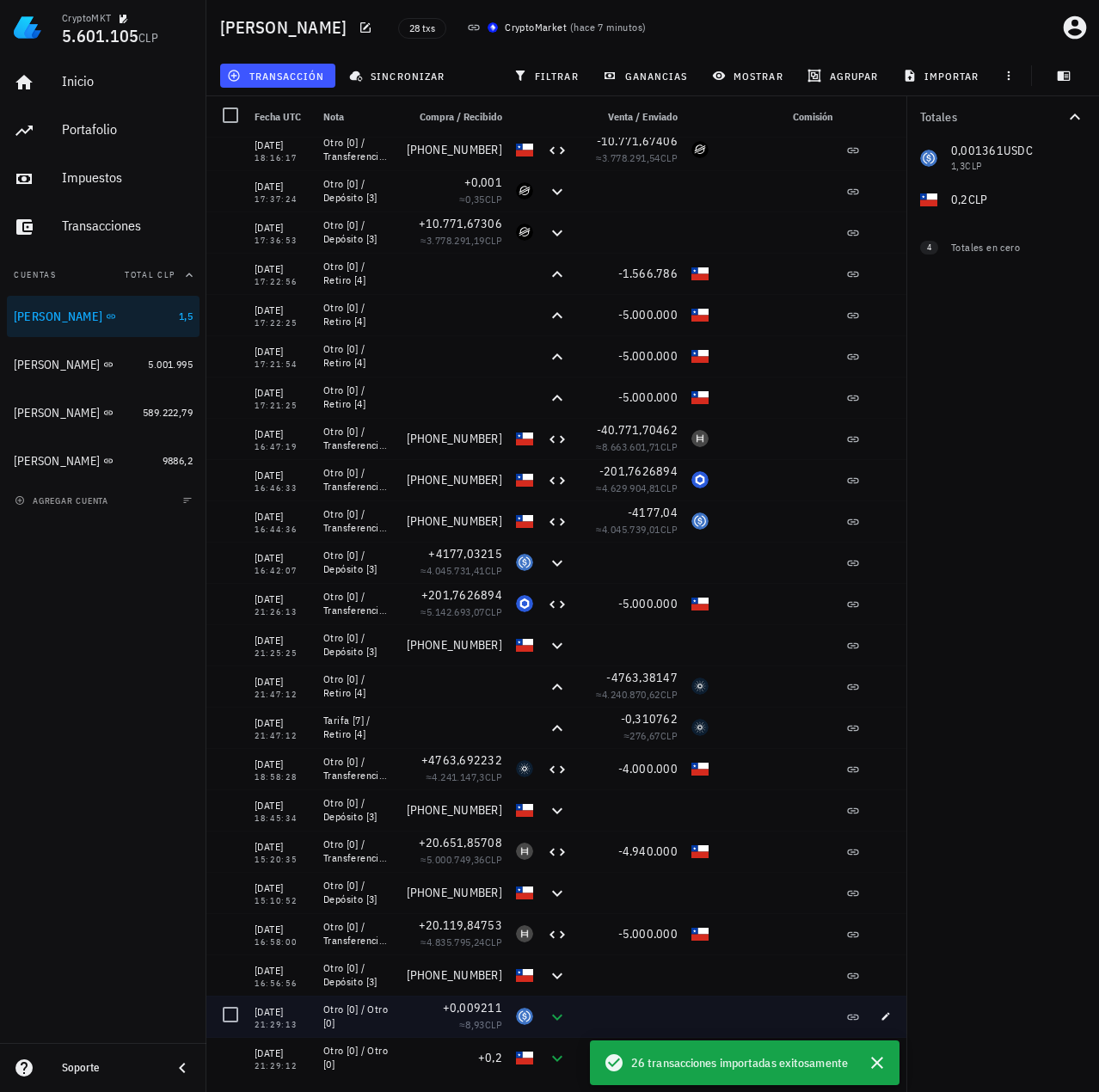
scroll to position [0, 0]
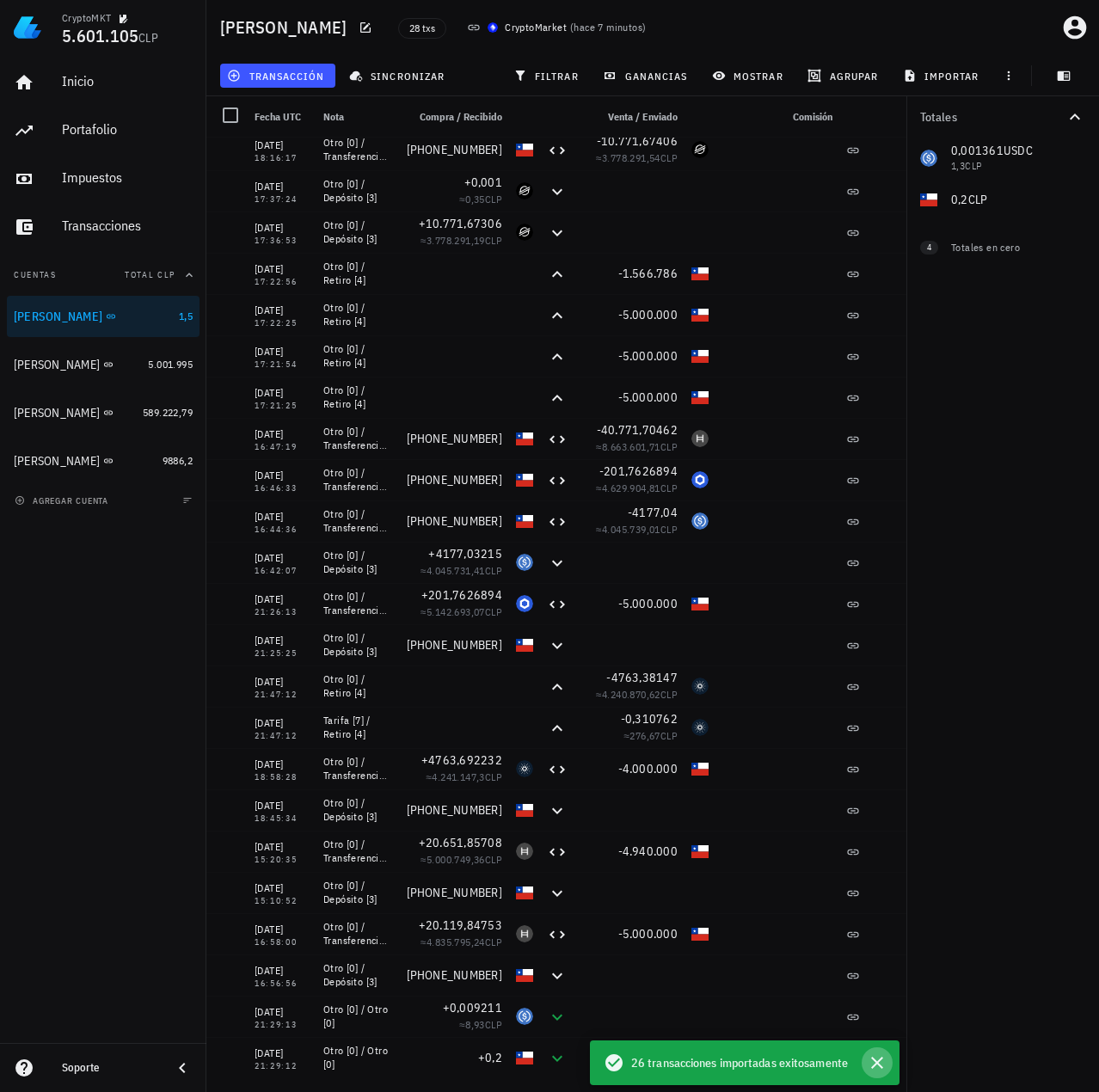
click at [881, 1063] on icon "button" at bounding box center [877, 1063] width 21 height 21
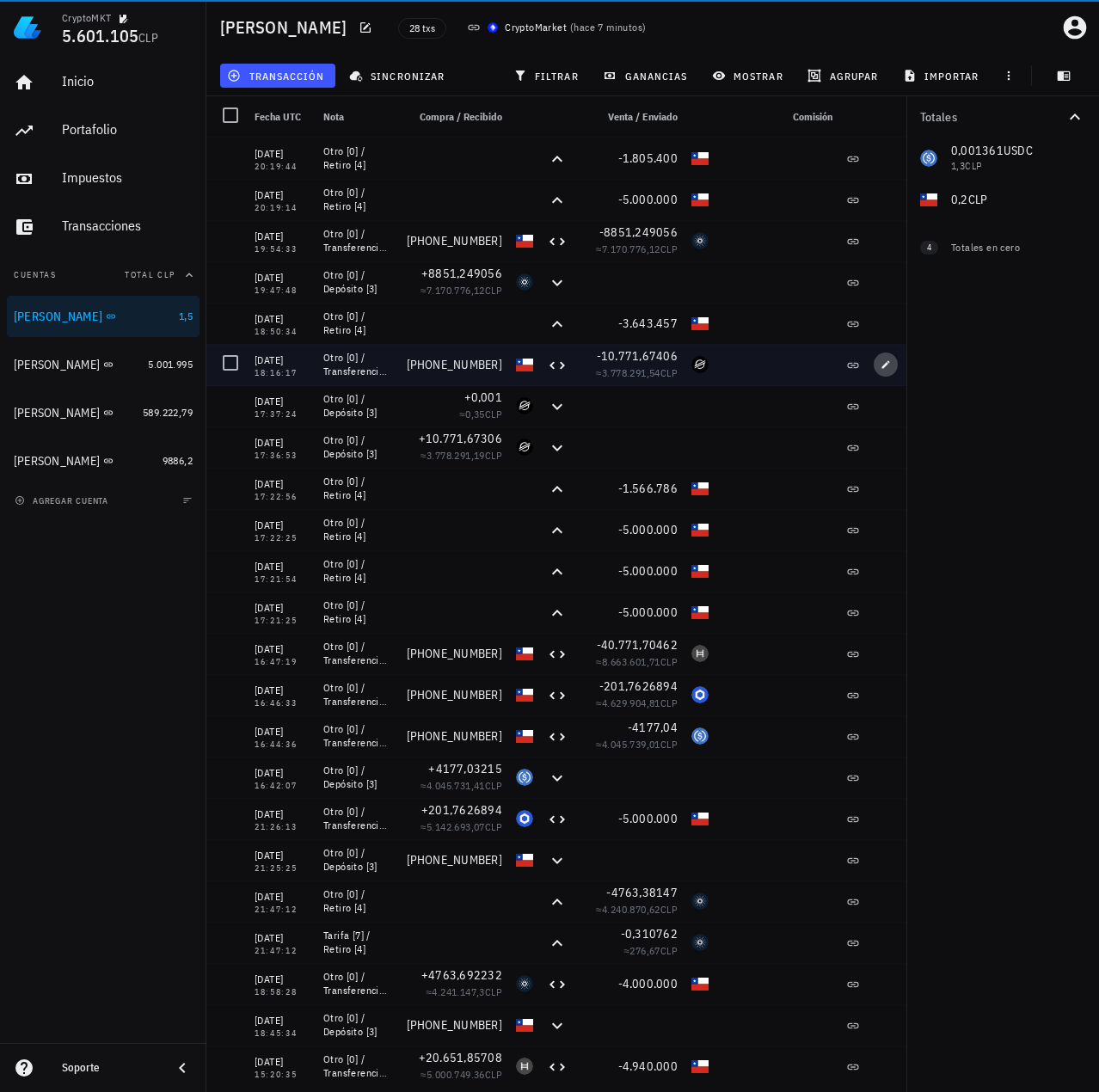
click at [881, 367] on icon "button" at bounding box center [885, 365] width 10 height 10
type input "[DATE]"
type input "18:16:17"
type input "3.643.457"
type input "CLP"
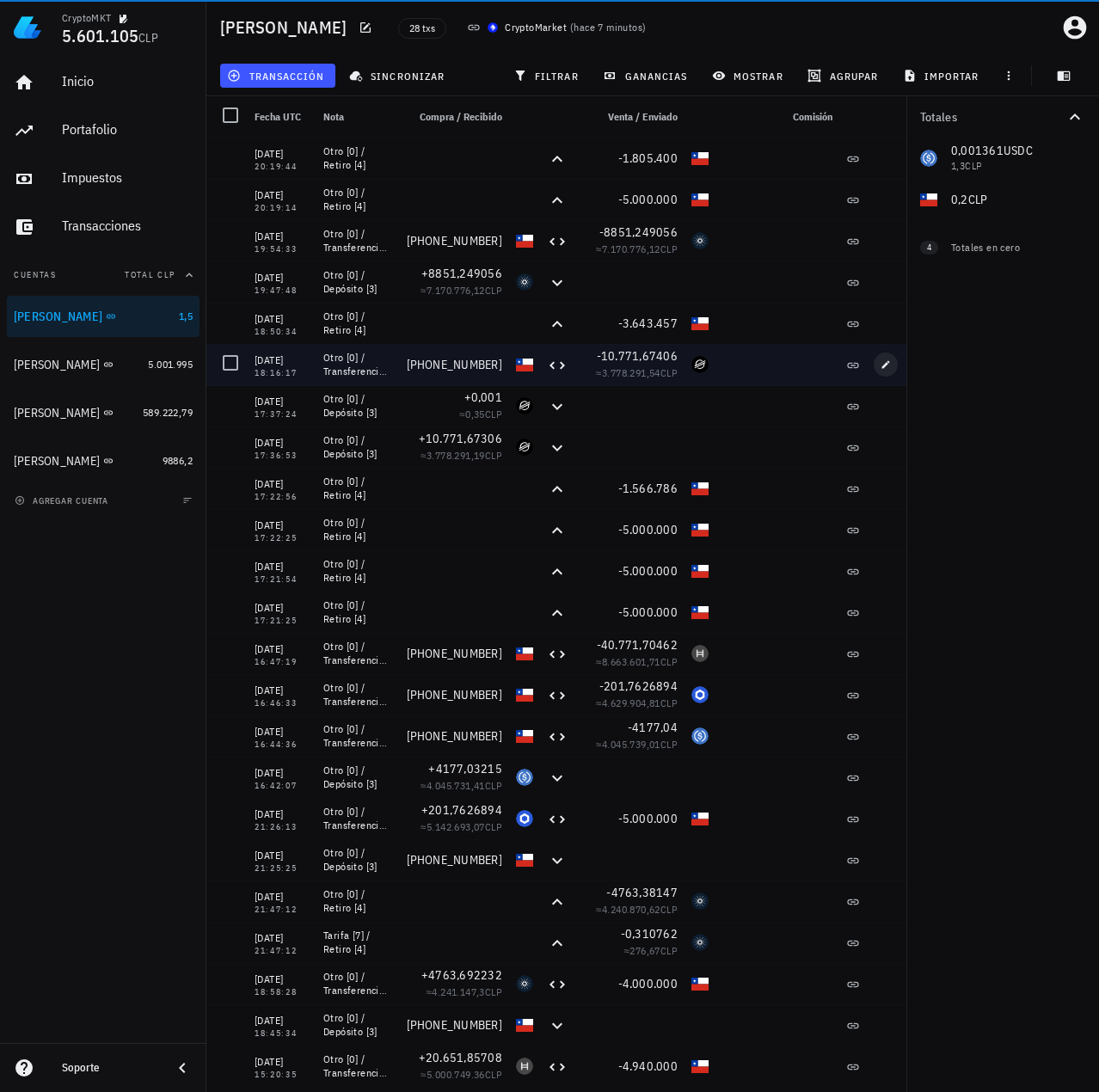
type input "10.771,6740649"
type input "XLM"
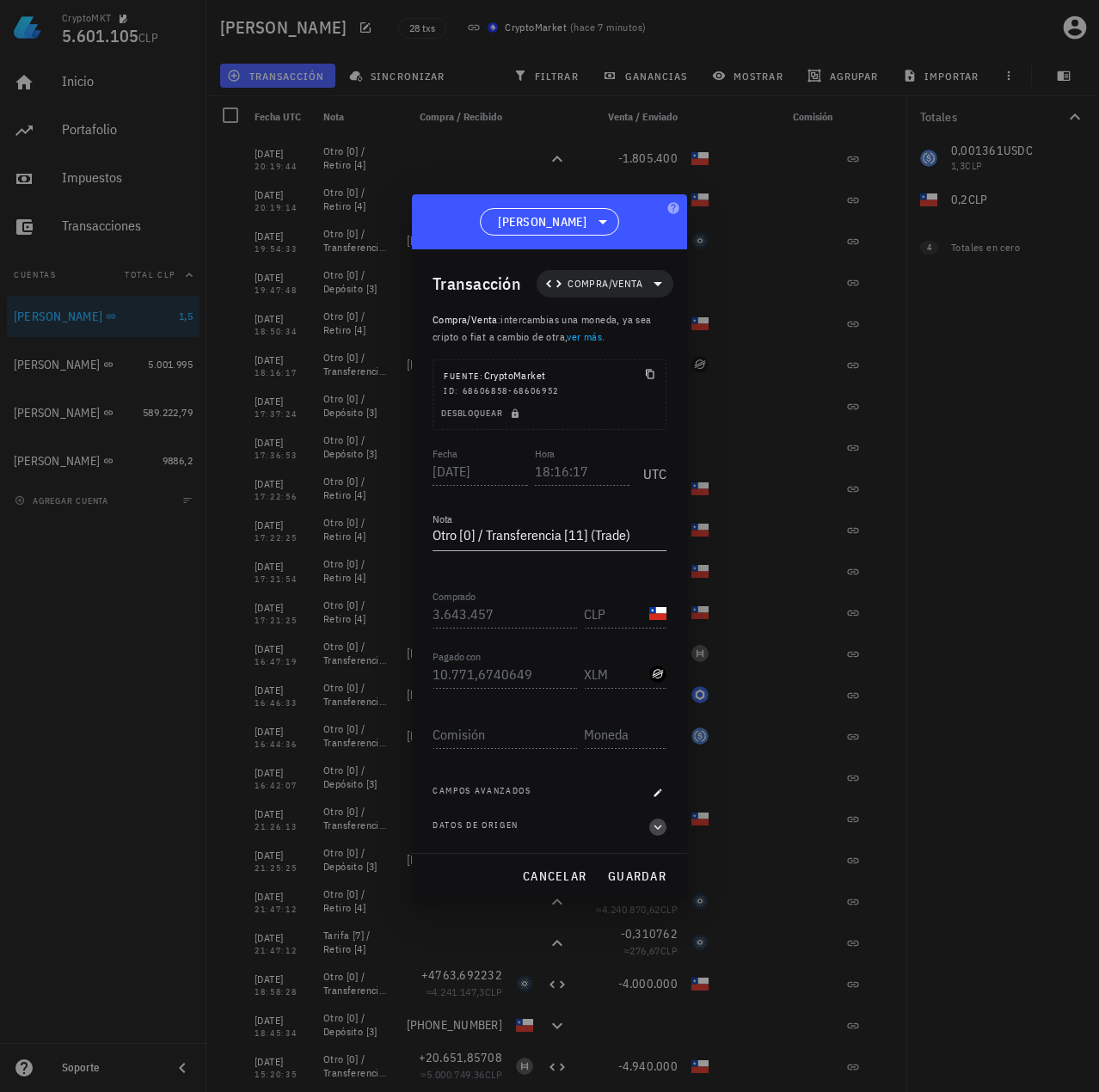
click at [659, 826] on icon "button" at bounding box center [657, 827] width 8 height 5
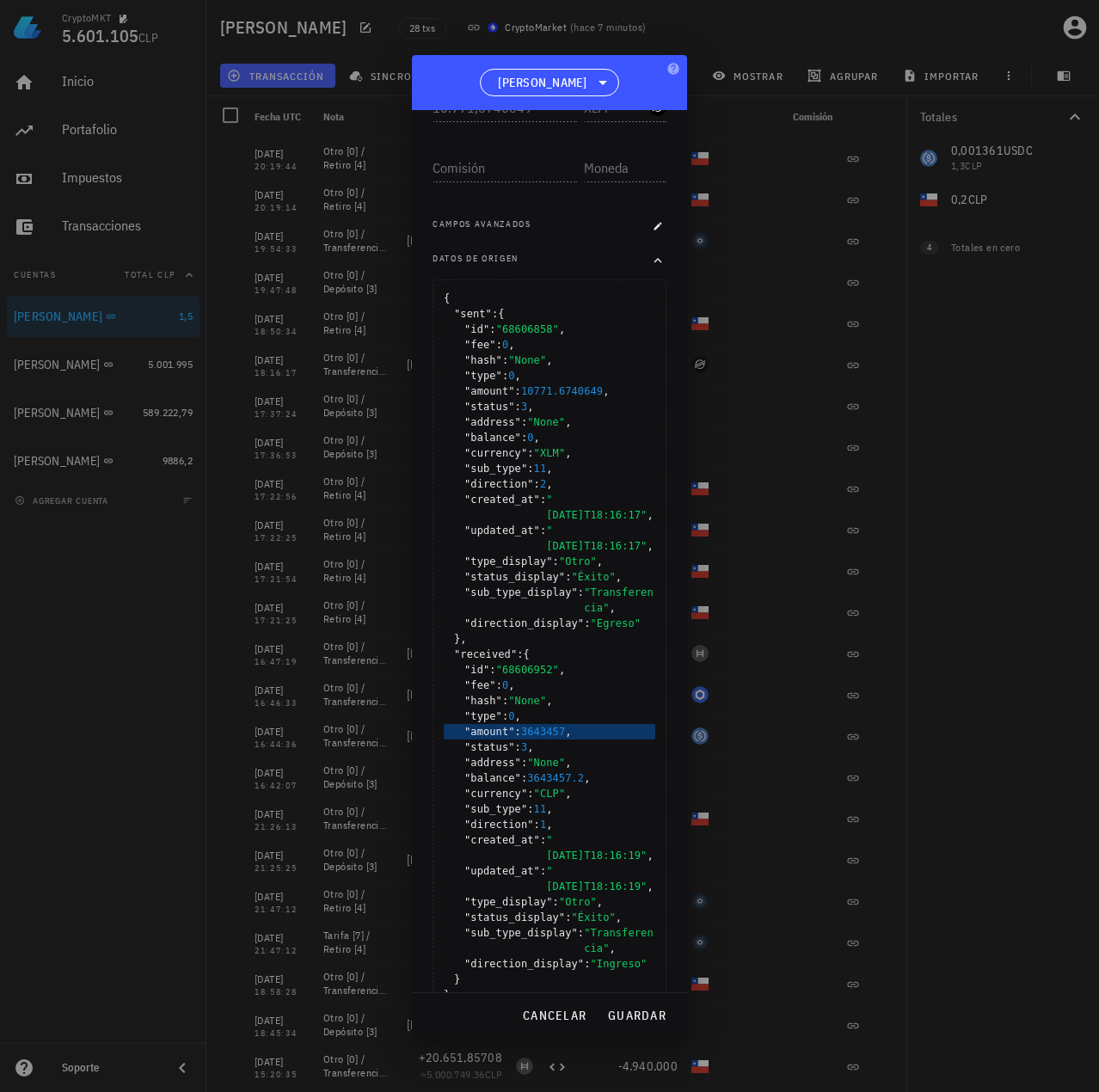
scroll to position [430, 0]
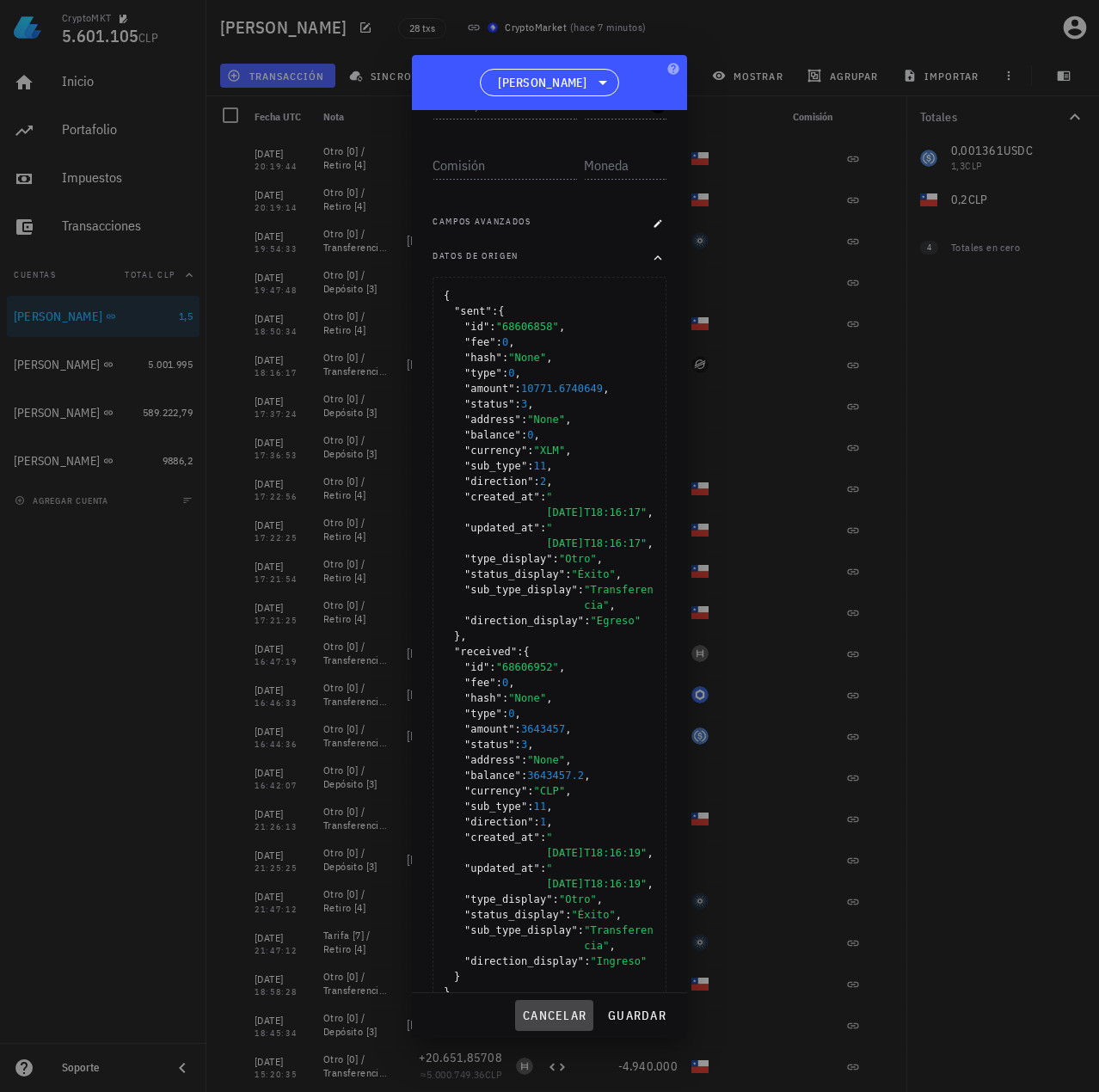
click at [571, 1014] on span "cancelar" at bounding box center [554, 1015] width 64 height 16
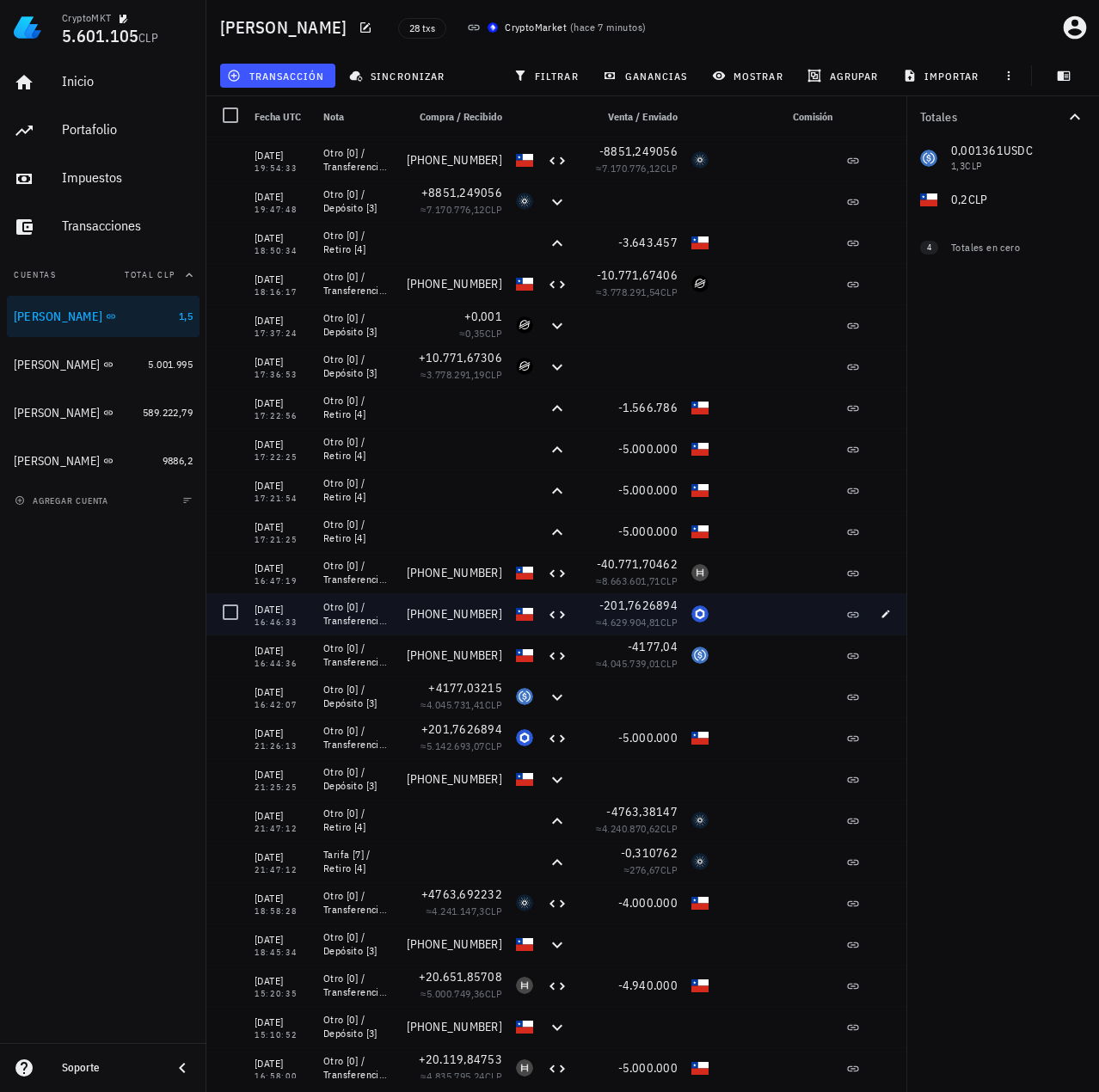
scroll to position [0, 0]
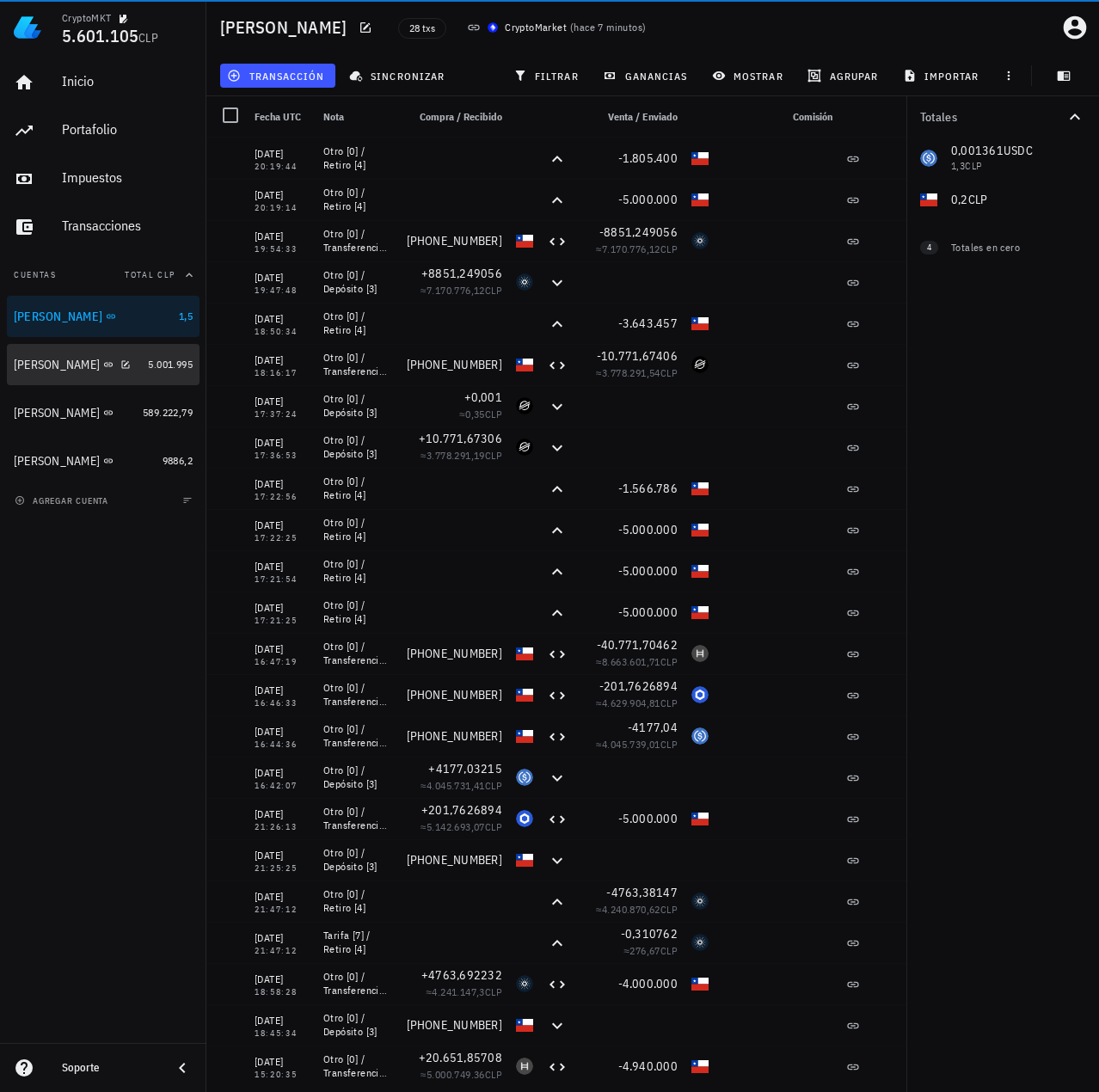
click at [47, 365] on div "[PERSON_NAME]" at bounding box center [56, 365] width 86 height 15
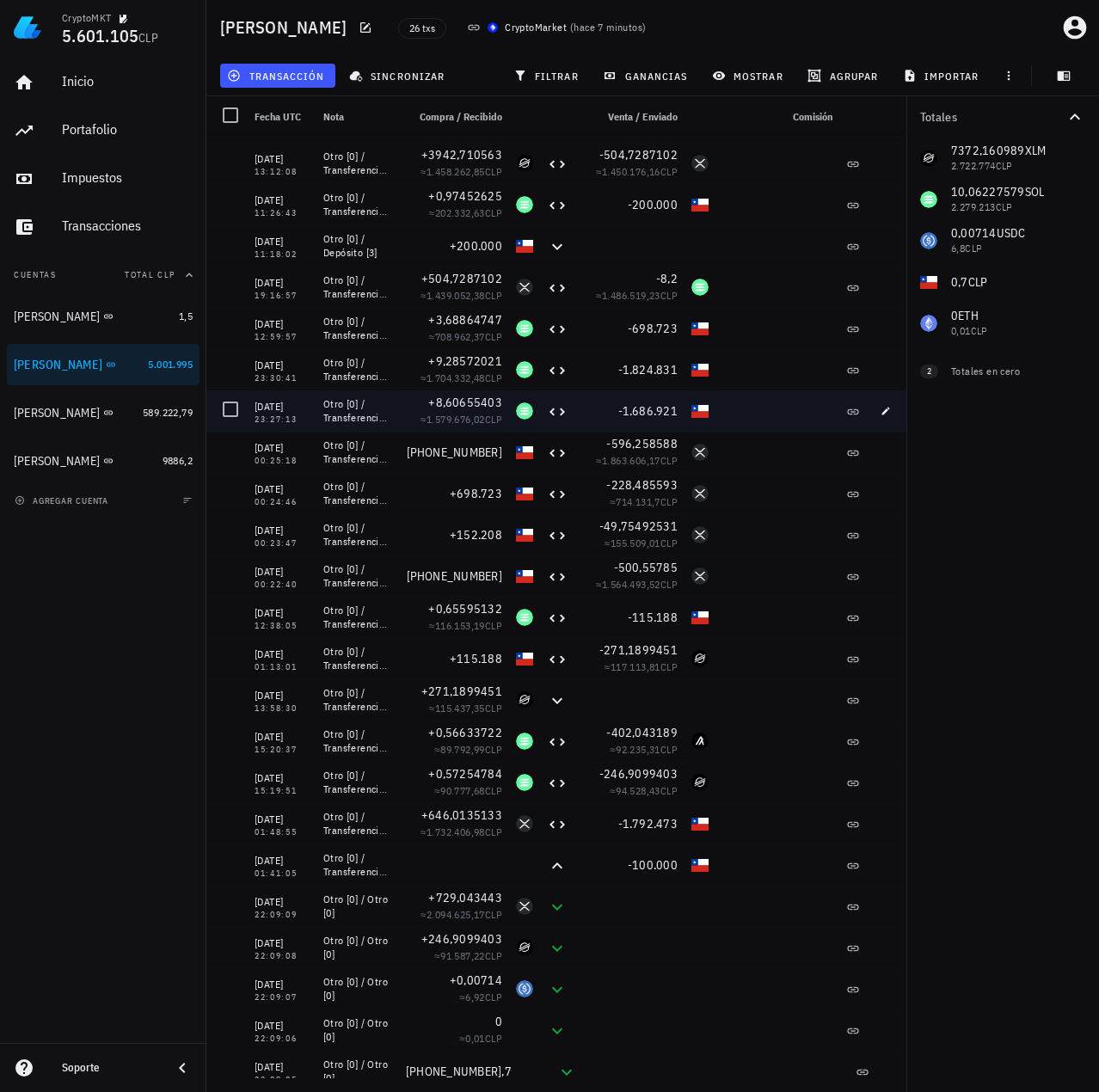
scroll to position [132, 0]
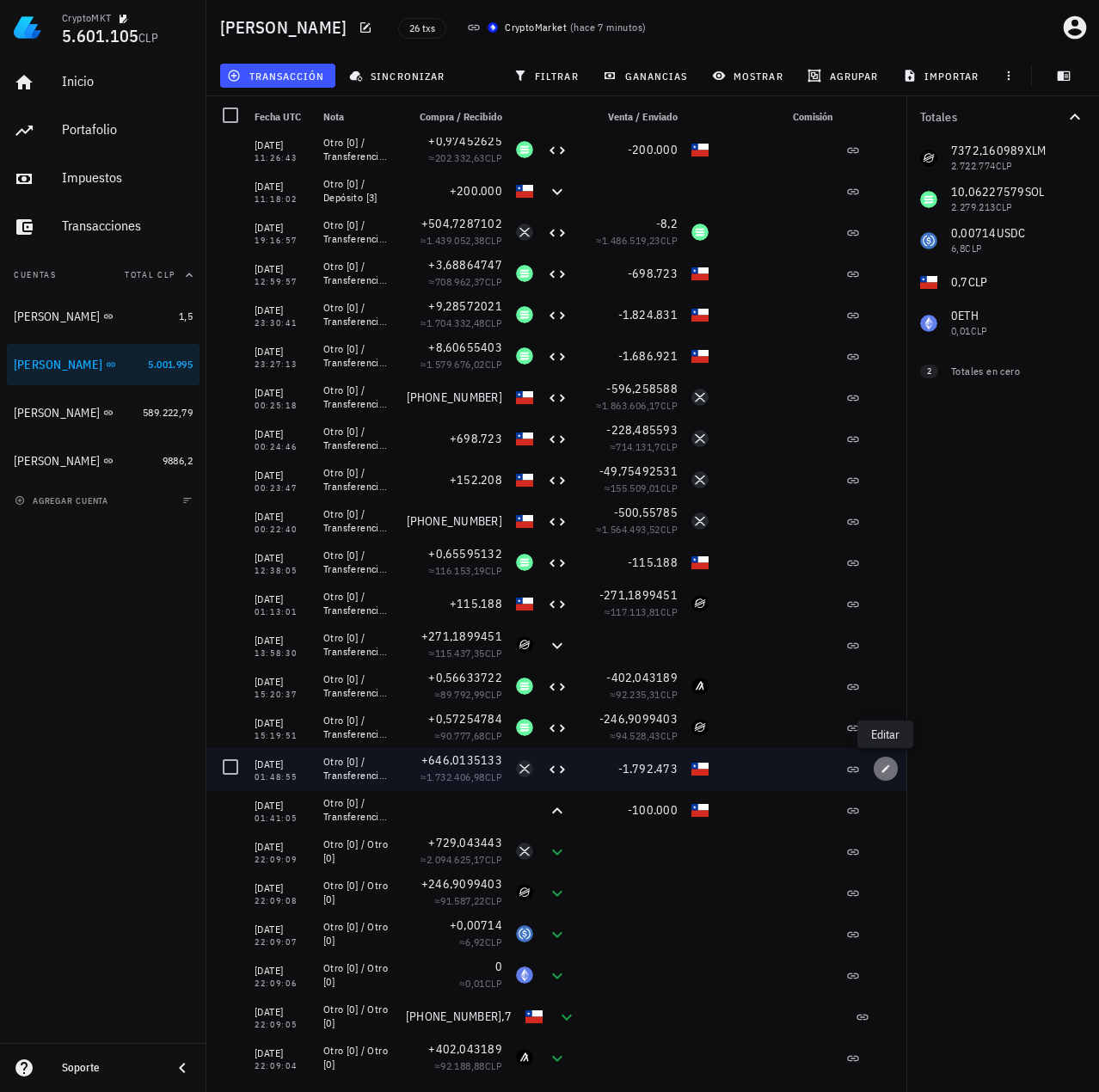
click at [895, 768] on span "button" at bounding box center [885, 768] width 24 height 10
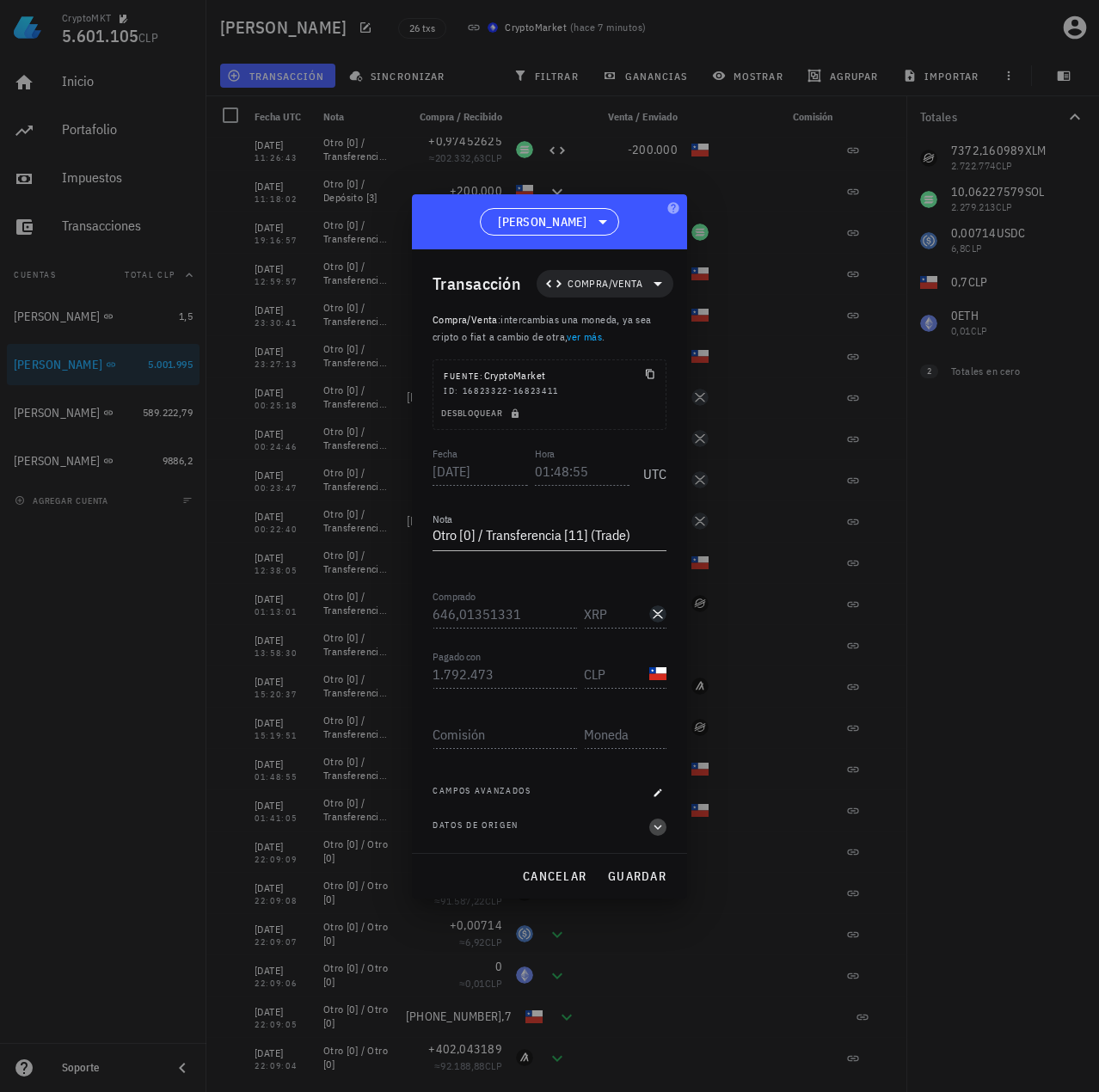
click at [656, 829] on icon "button" at bounding box center [657, 827] width 16 height 21
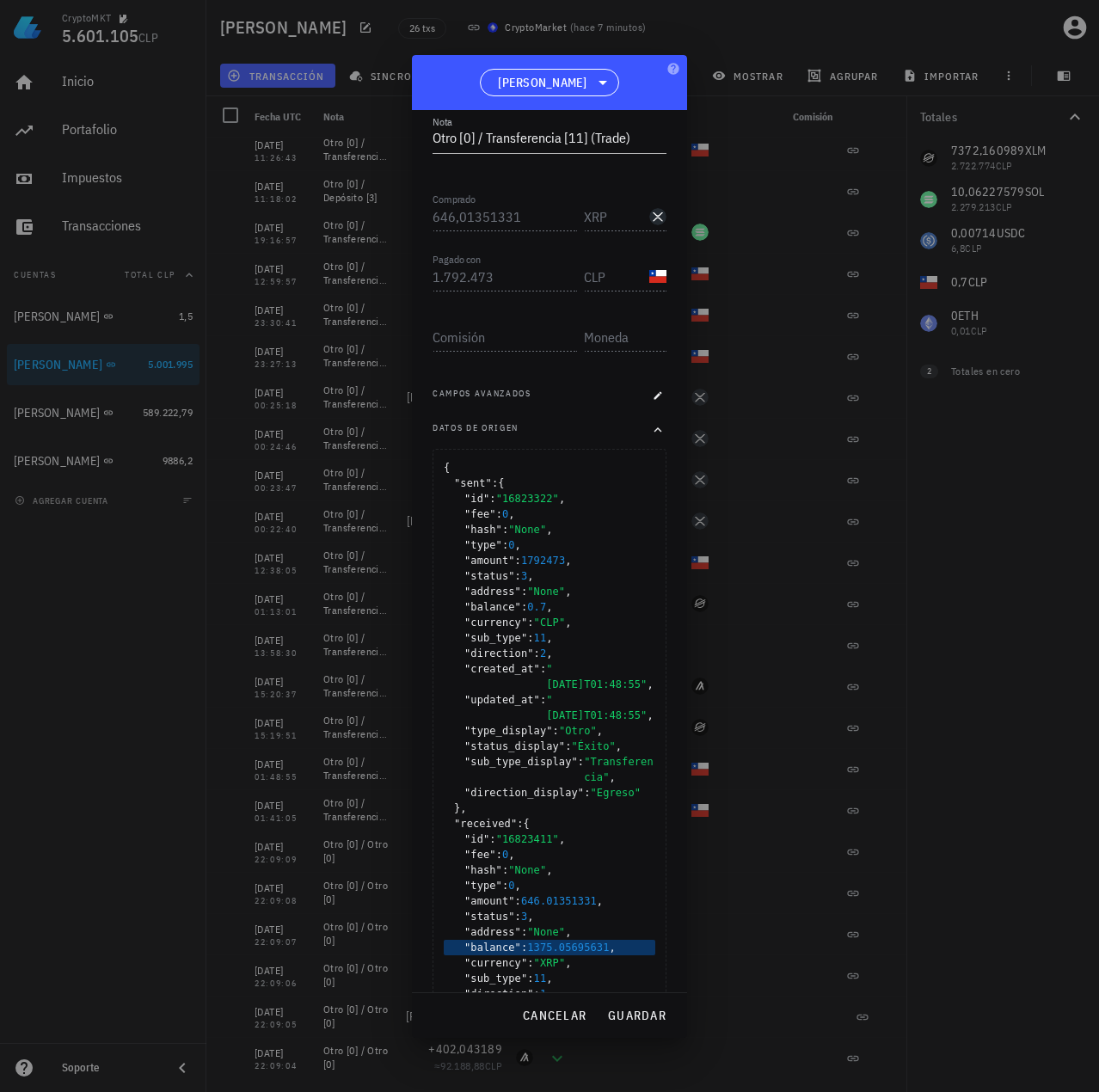
scroll to position [464, 0]
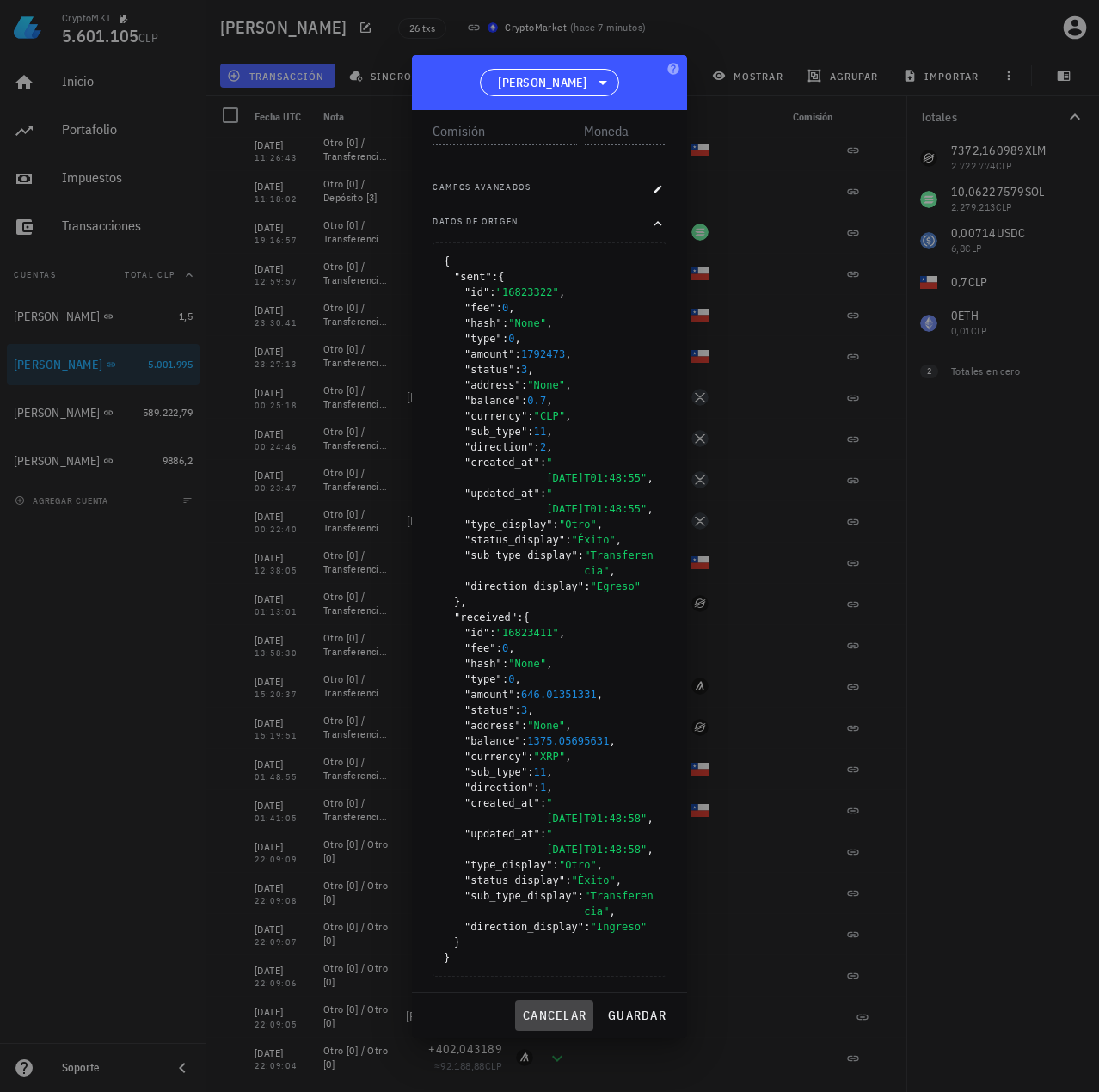
click at [555, 1011] on span "cancelar" at bounding box center [554, 1015] width 64 height 16
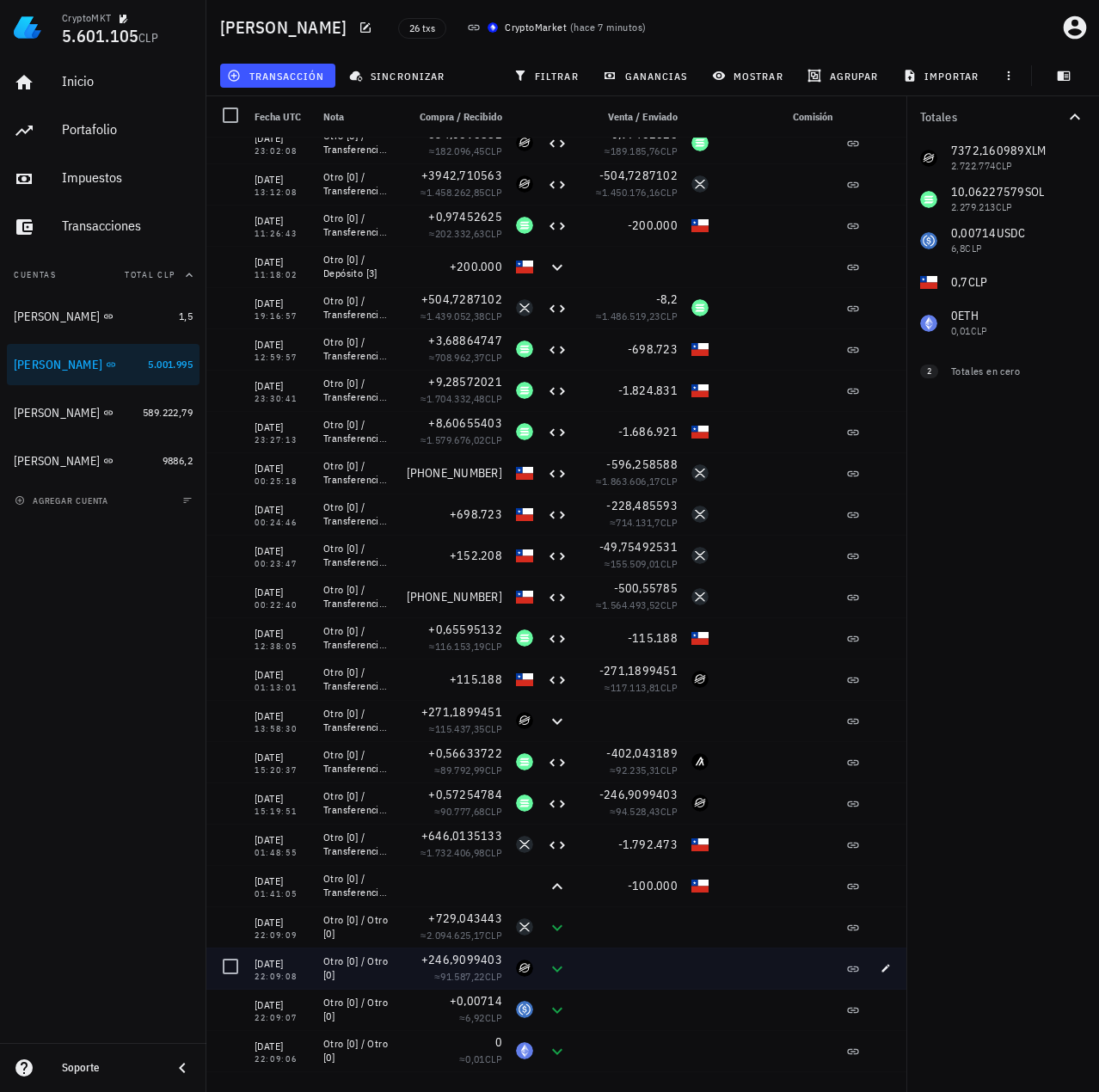
scroll to position [0, 0]
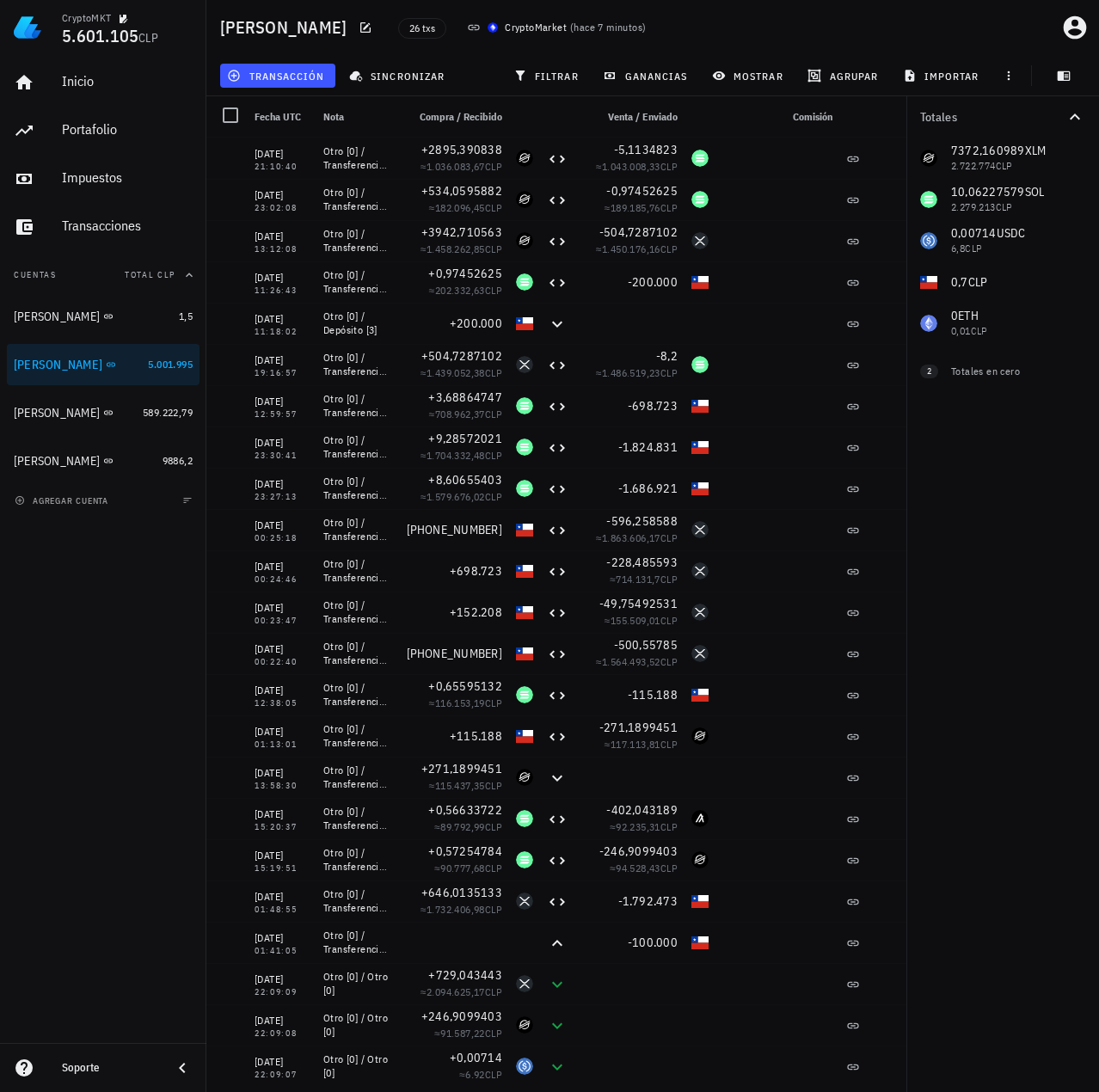
click at [181, 1065] on icon at bounding box center [181, 1068] width 6 height 10
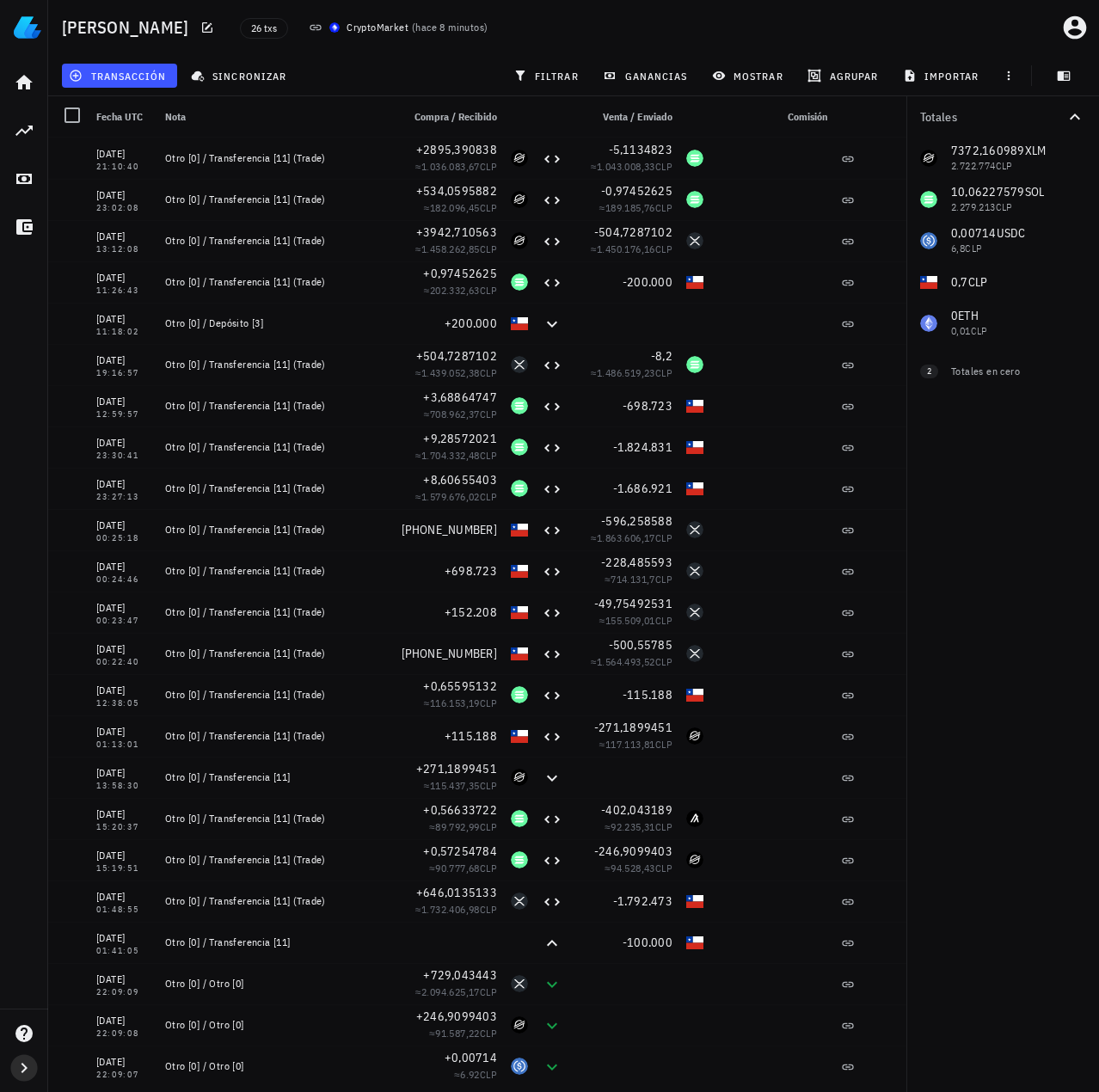
click at [22, 1065] on icon "button" at bounding box center [24, 1068] width 21 height 21
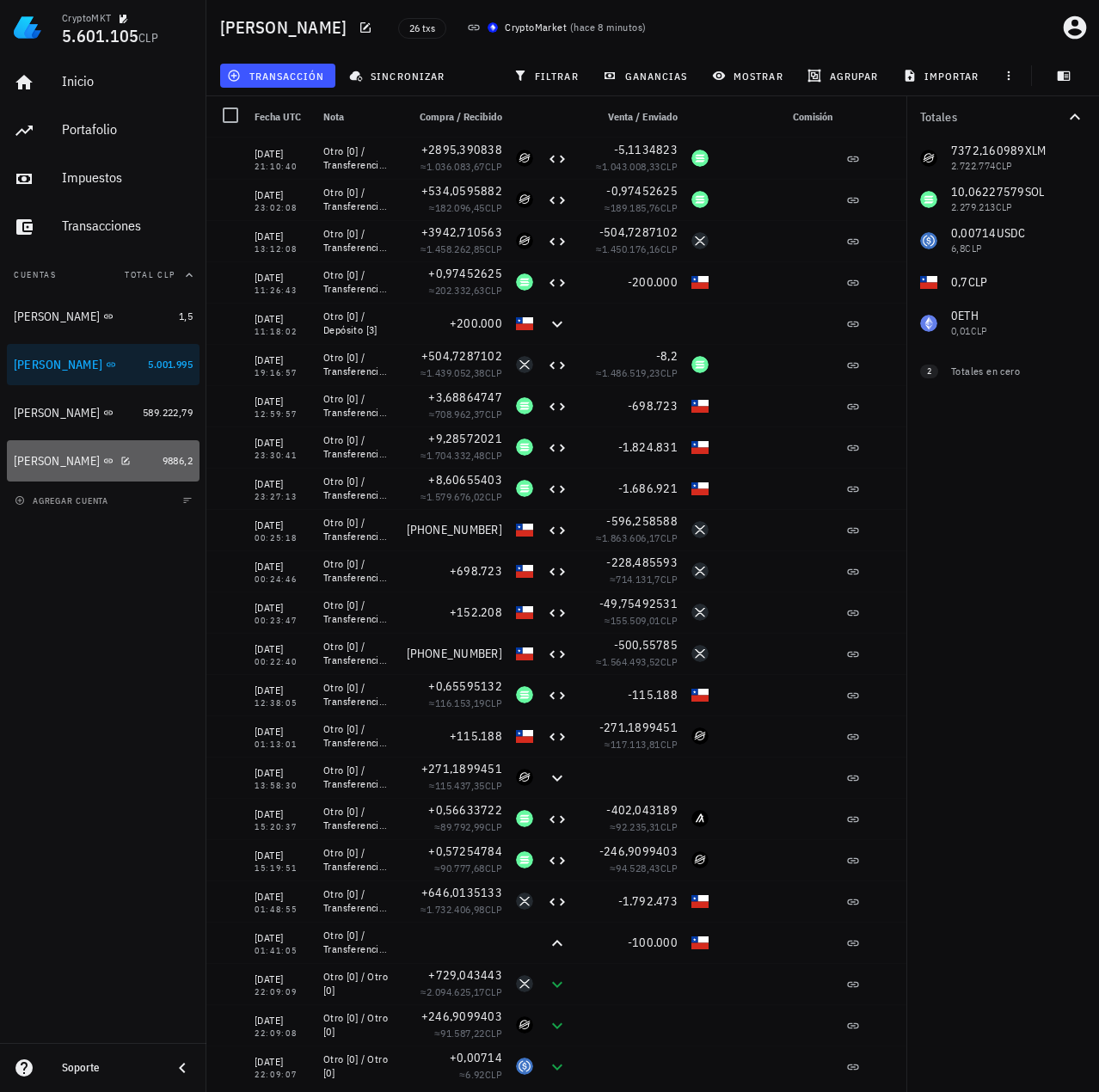
click at [43, 462] on div "[PERSON_NAME]" at bounding box center [56, 461] width 86 height 15
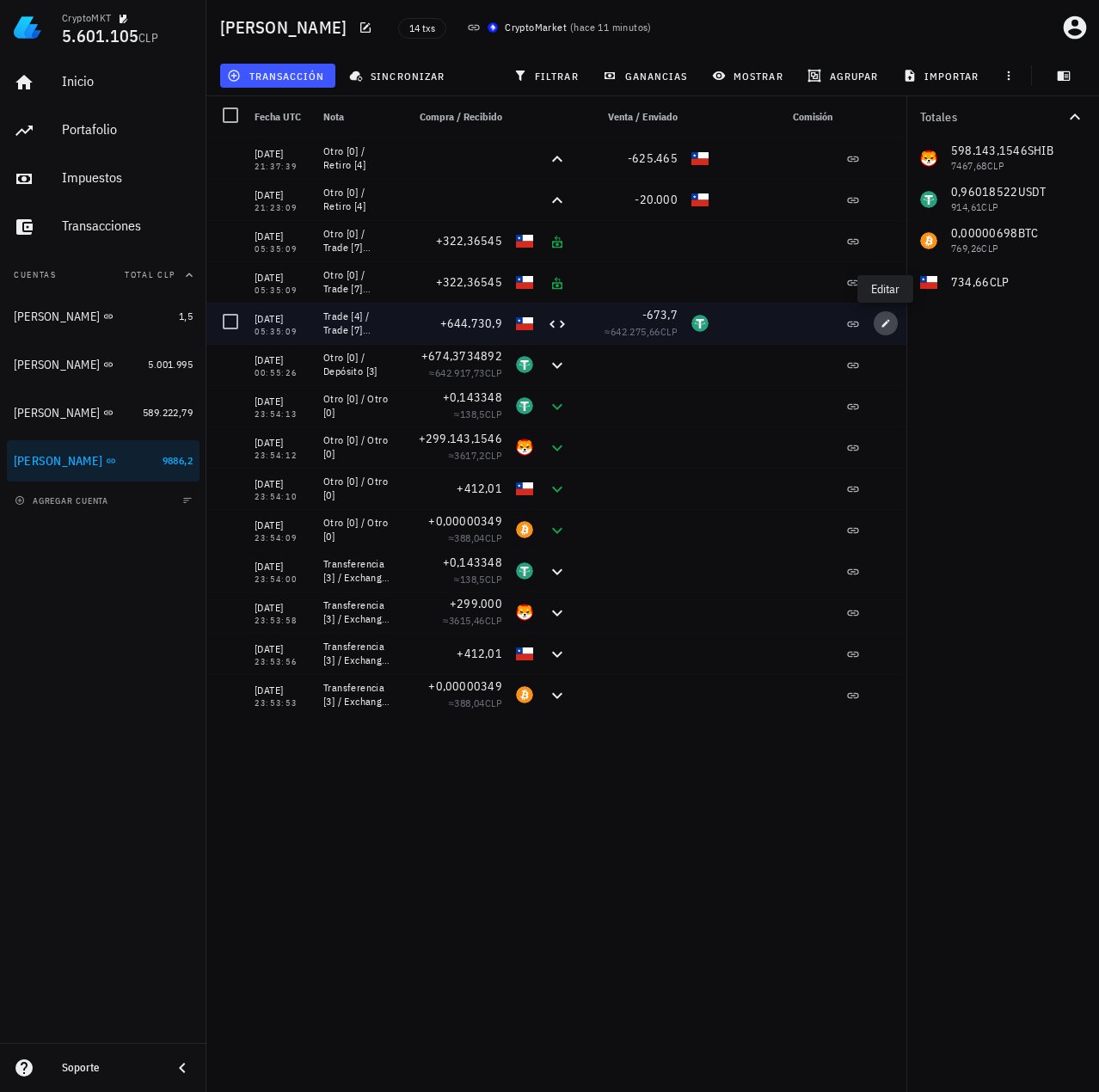
click at [882, 319] on icon "button" at bounding box center [885, 323] width 10 height 10
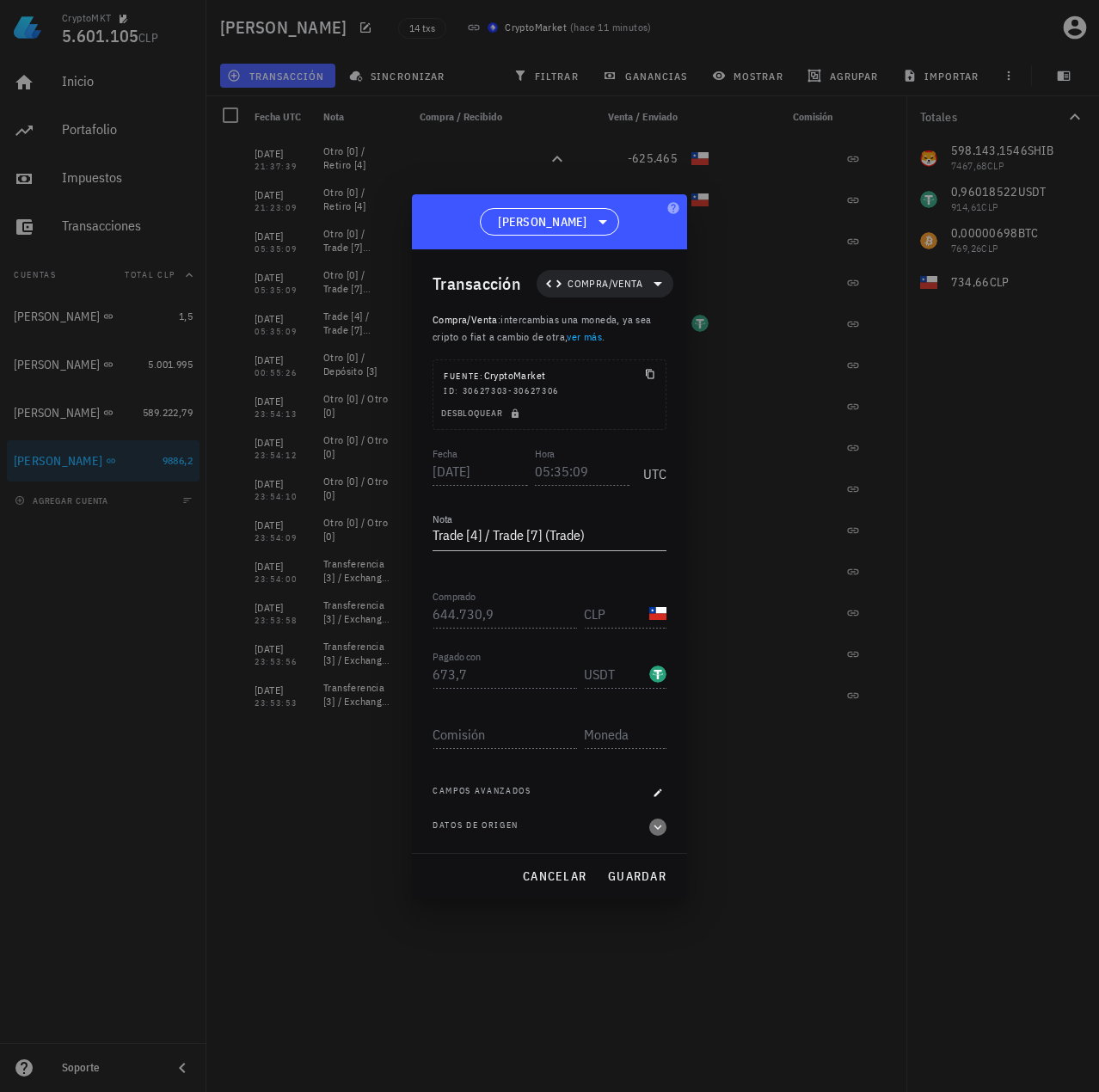
click at [661, 827] on icon "button" at bounding box center [657, 827] width 16 height 21
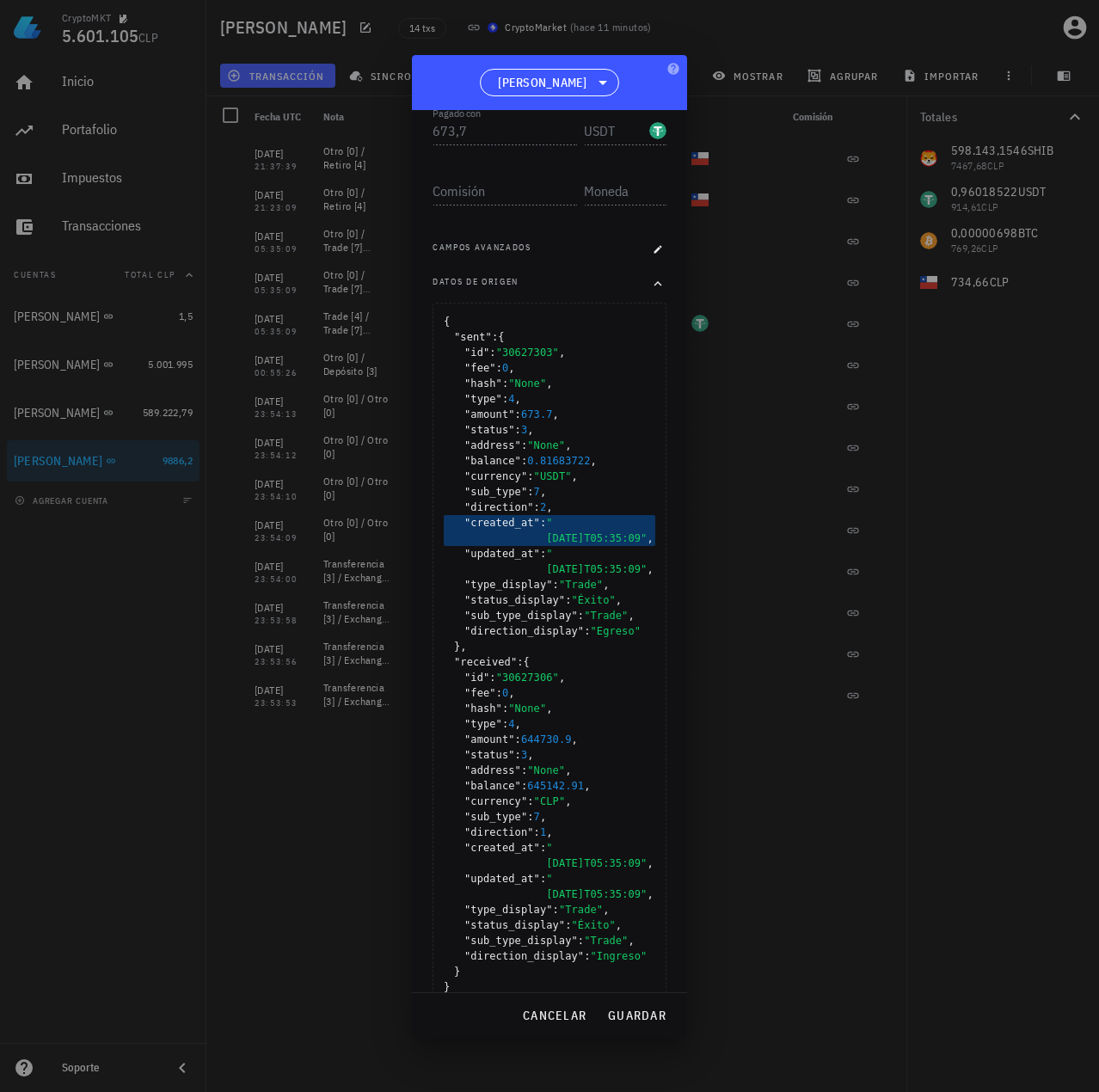
scroll to position [430, 0]
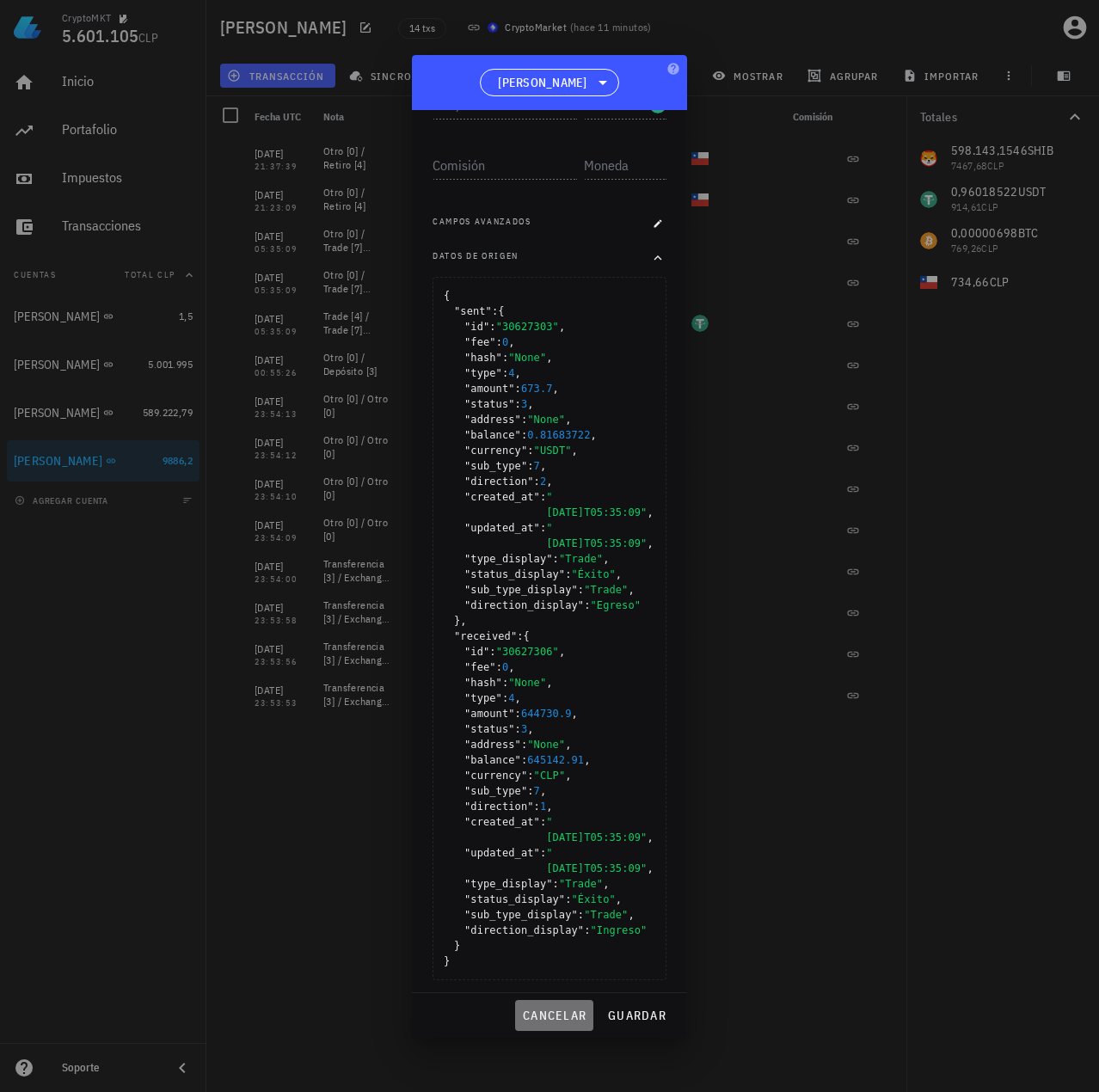
click at [534, 1011] on span "cancelar" at bounding box center [554, 1015] width 64 height 16
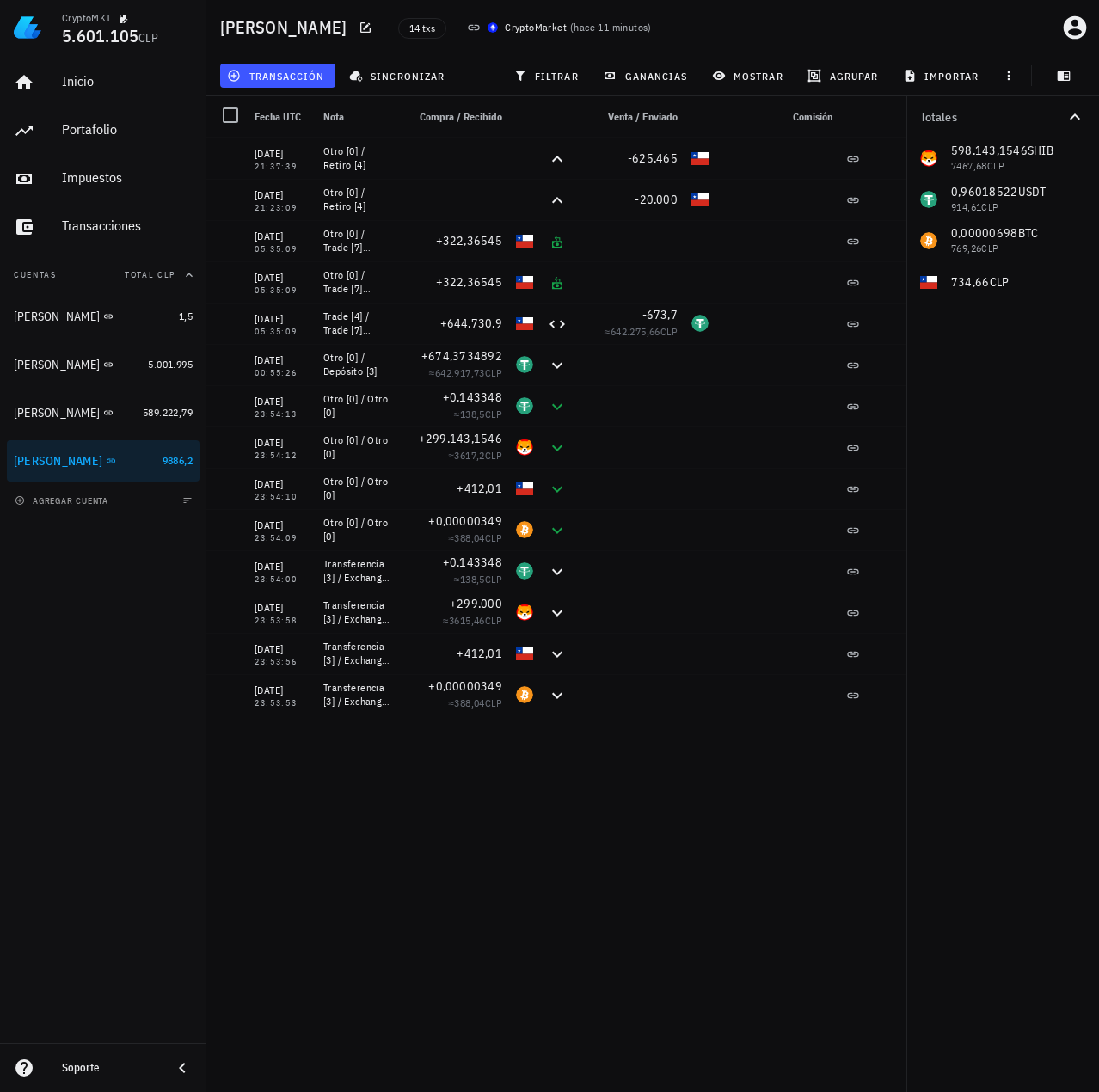
click at [1000, 684] on div "Totales 598.143,1546 SHIB 7467,68 CLP 0,96018522 USDT 914,61 CLP 0,00000698 BTC…" at bounding box center [1002, 593] width 192 height 995
click at [87, 641] on div "Inicio [GEOGRAPHIC_DATA] Impuestos [GEOGRAPHIC_DATA] Cuentas Total CLP [PERSON_…" at bounding box center [103, 549] width 206 height 988
